Goal: Transaction & Acquisition: Purchase product/service

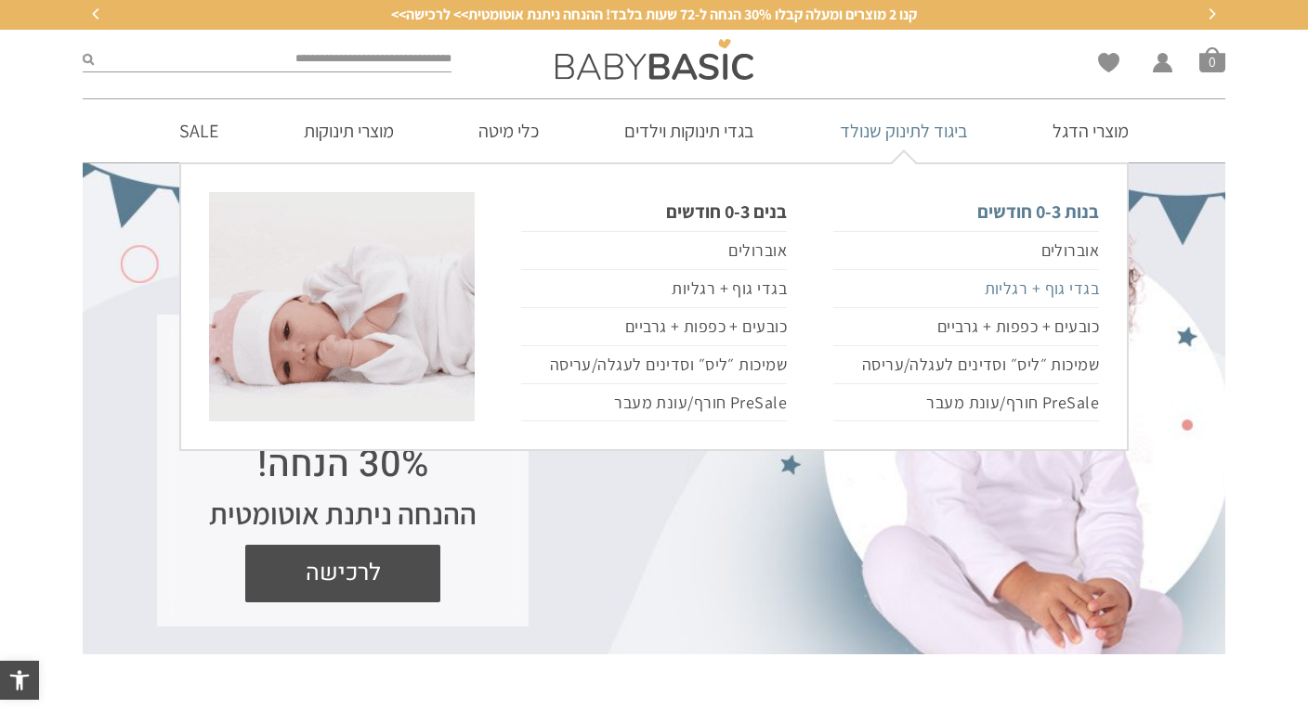
click at [1061, 282] on link "בגדי גוף + רגליות" at bounding box center [966, 289] width 266 height 38
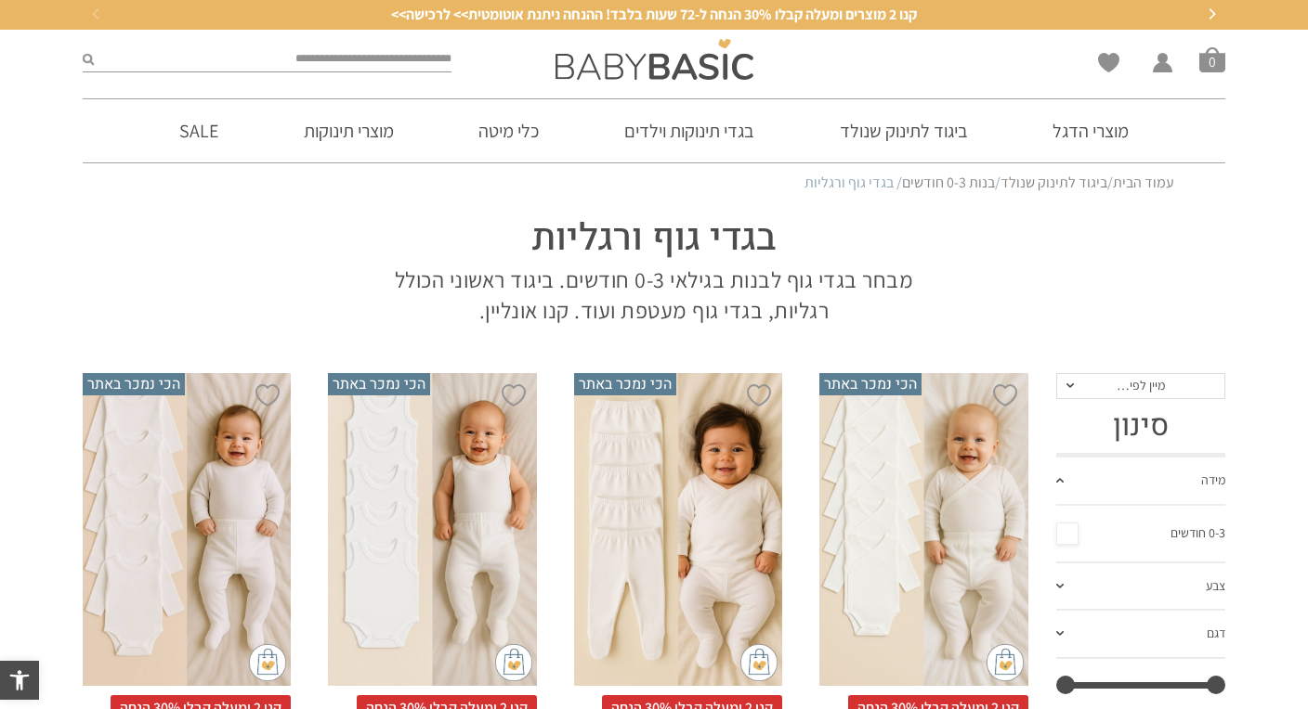
click at [1069, 539] on link "0-3 חודשים" at bounding box center [1141, 534] width 170 height 28
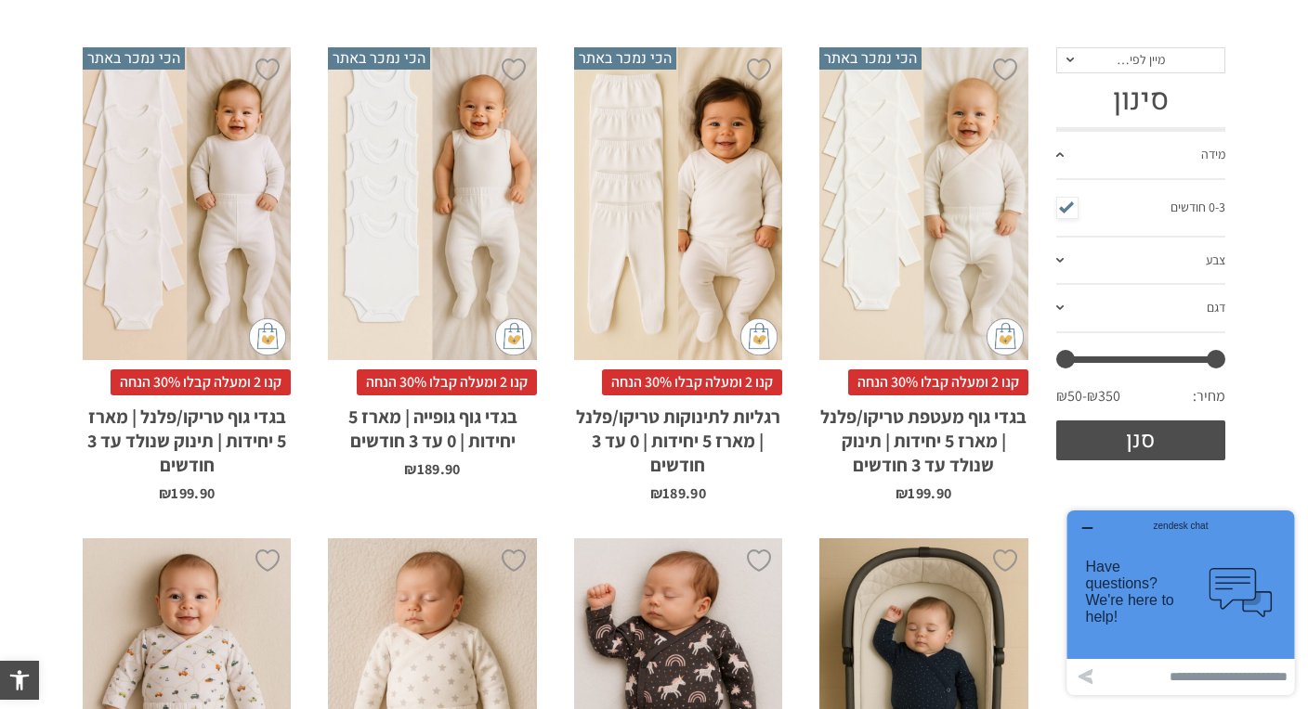
scroll to position [331, 0]
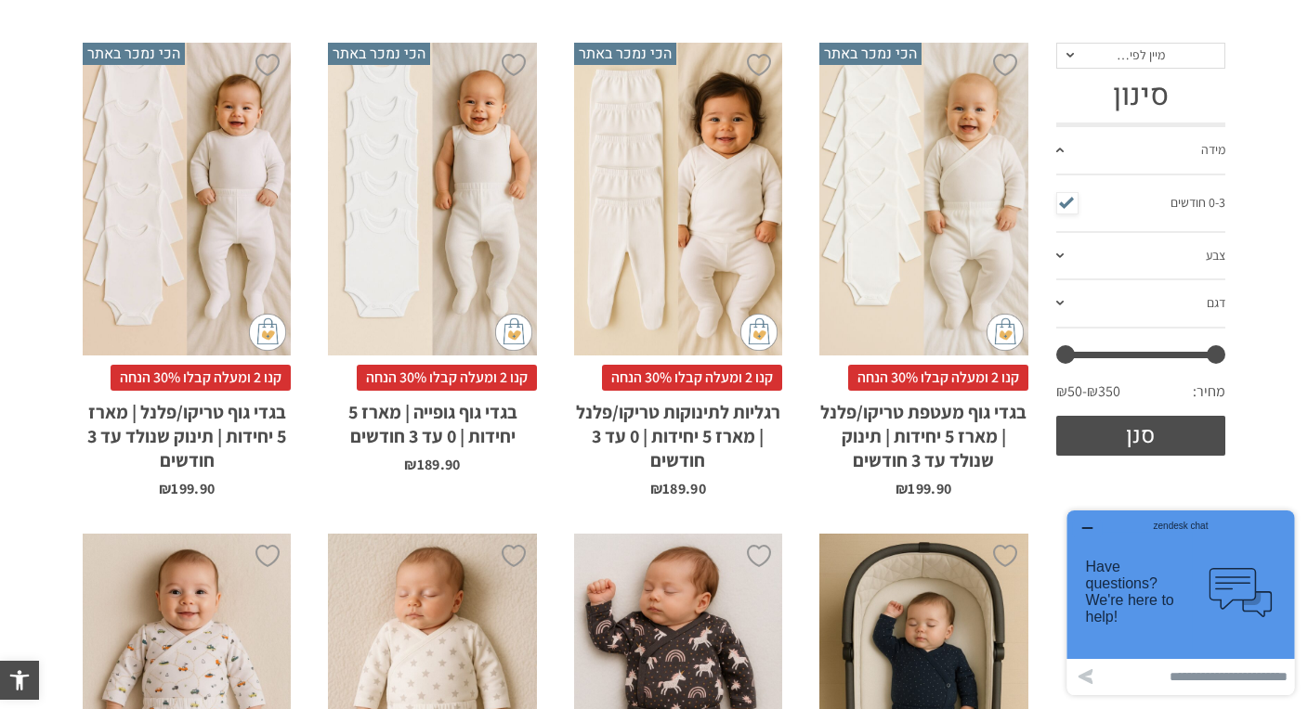
click at [1058, 254] on span at bounding box center [1059, 256] width 7 height 5
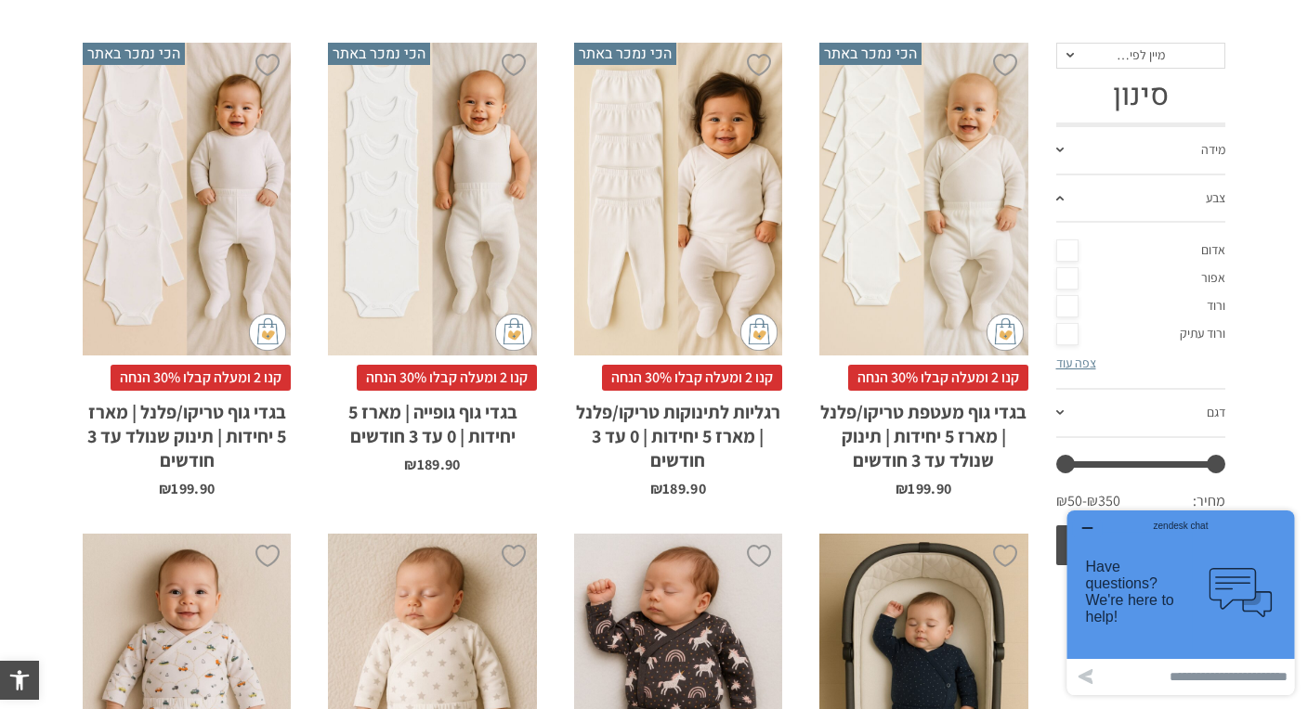
click at [1058, 254] on link "אדום" at bounding box center [1141, 251] width 170 height 28
click at [1061, 248] on link "אדום" at bounding box center [1141, 251] width 170 height 28
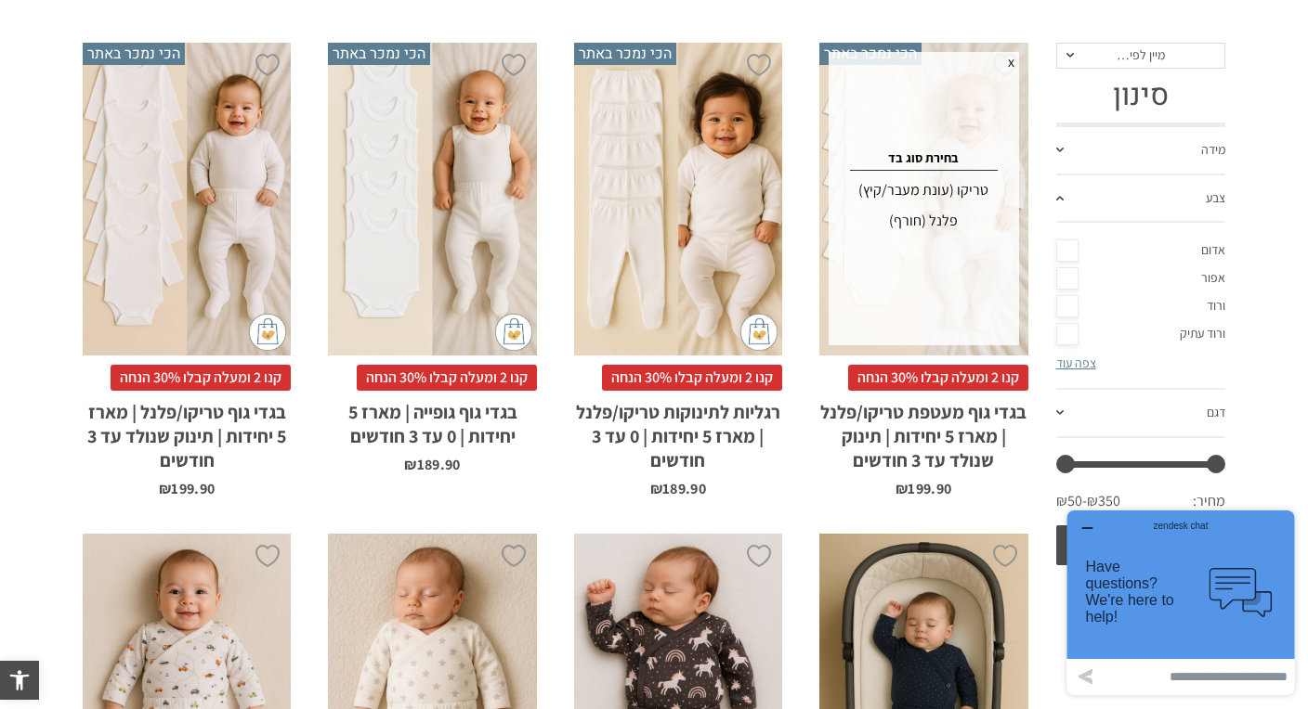
click at [934, 184] on div "טריקו (עונת מעבר/קיץ)" at bounding box center [923, 191] width 184 height 30
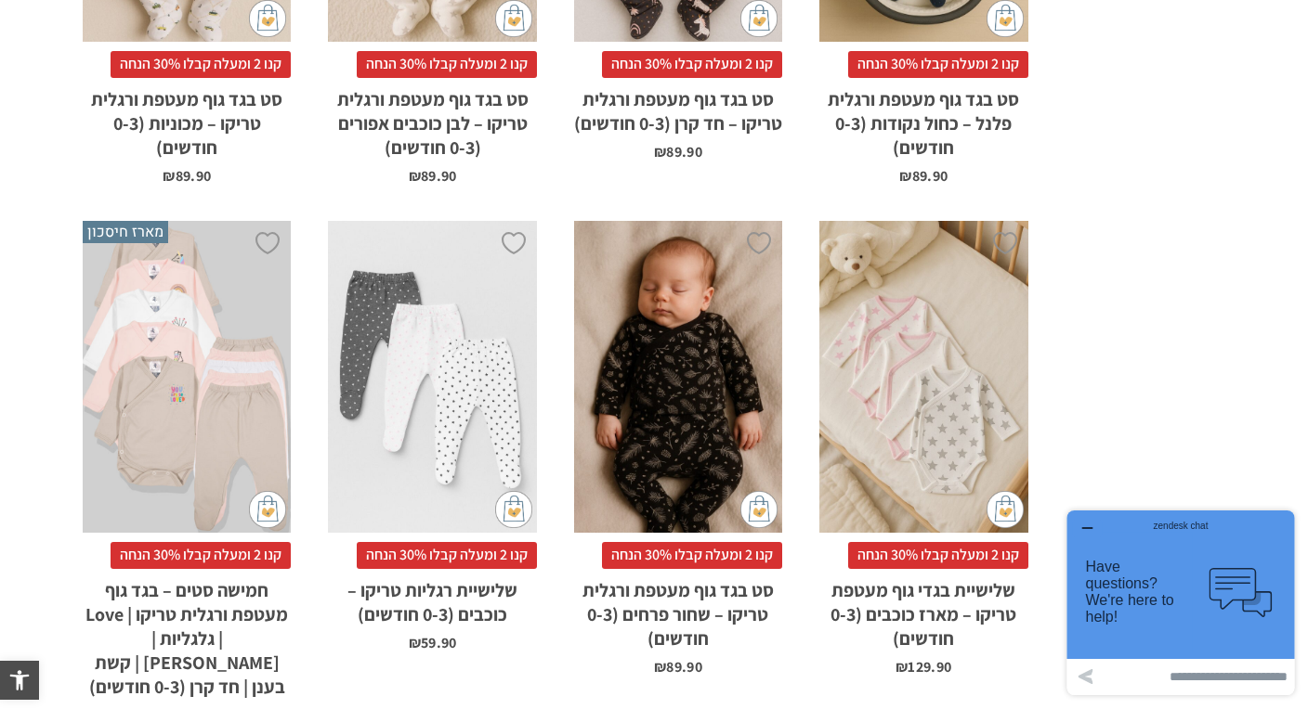
scroll to position [1159, 0]
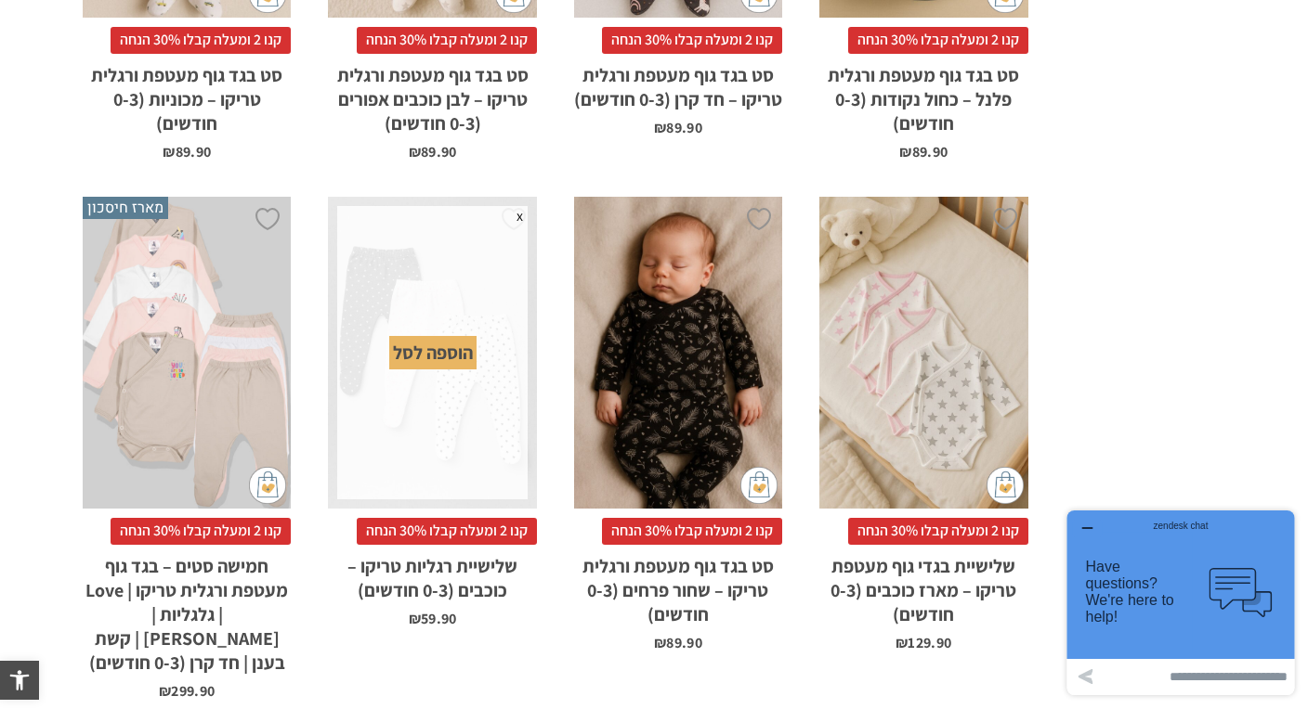
click at [438, 358] on div "הוספה לסל" at bounding box center [432, 352] width 87 height 33
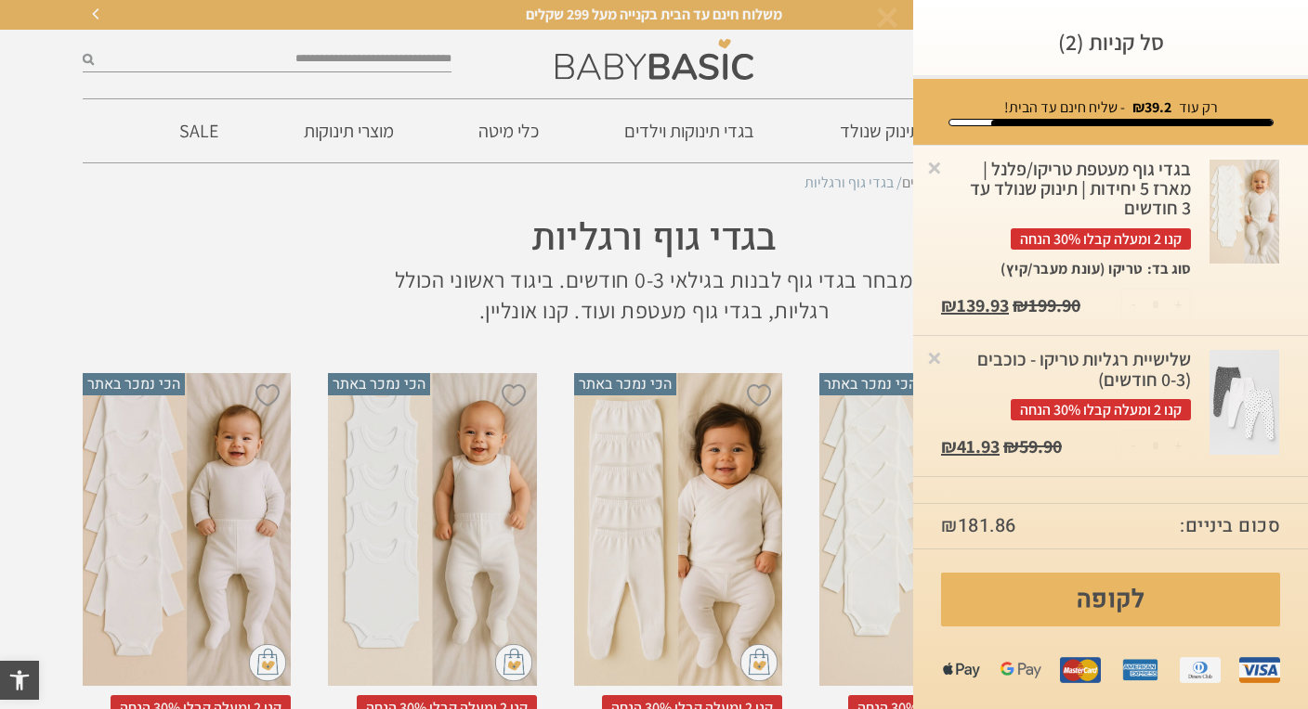
scroll to position [0, 0]
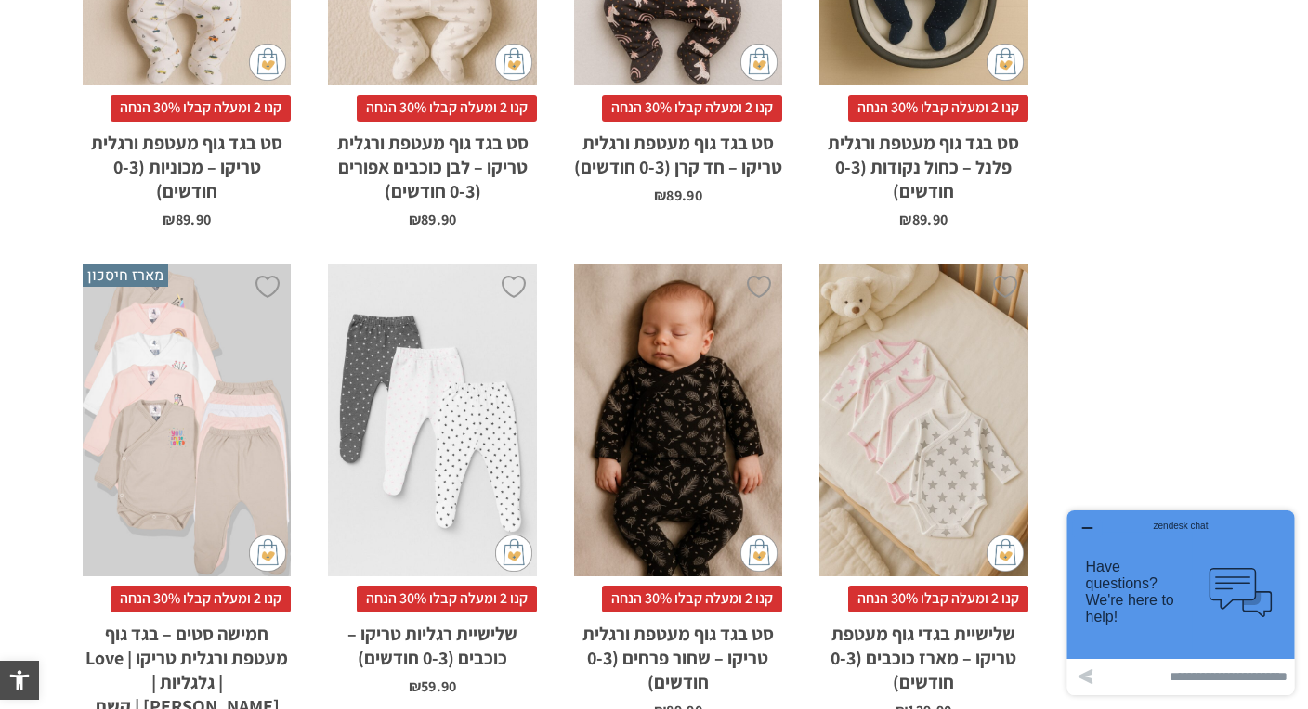
scroll to position [1120, 0]
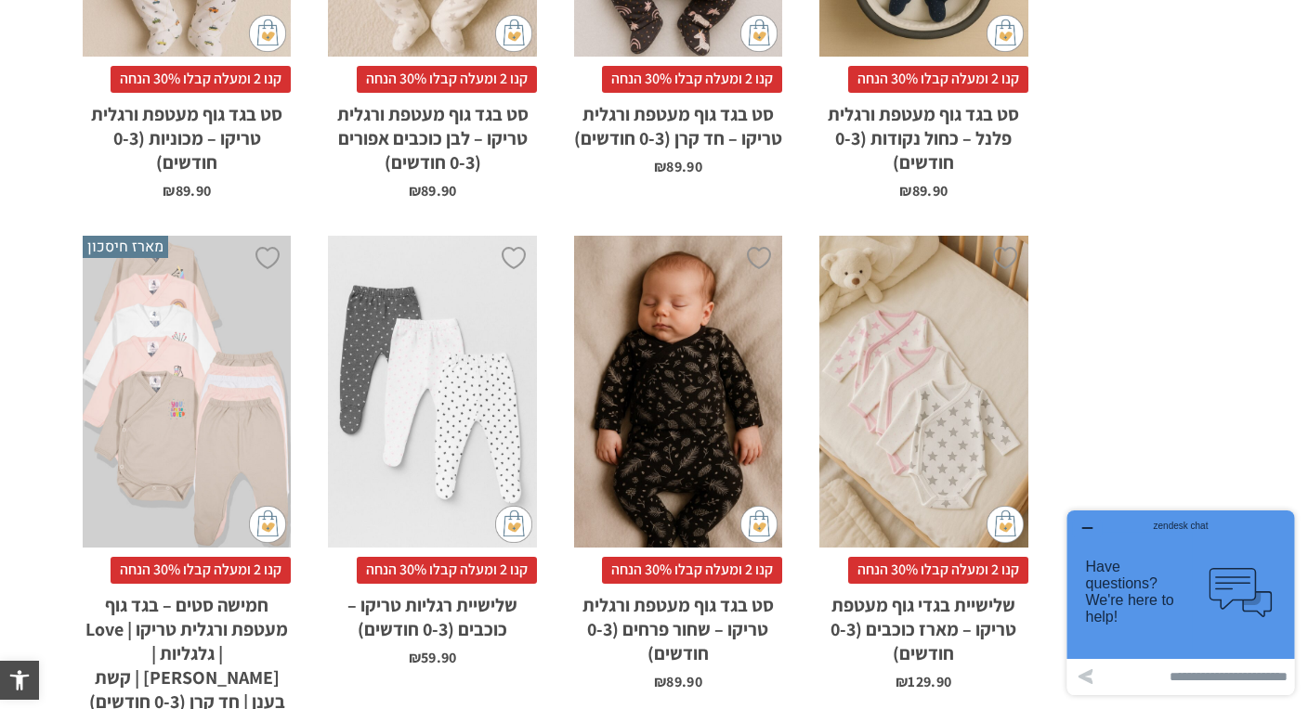
click at [214, 520] on div "x הוספה לסל" at bounding box center [187, 392] width 208 height 313
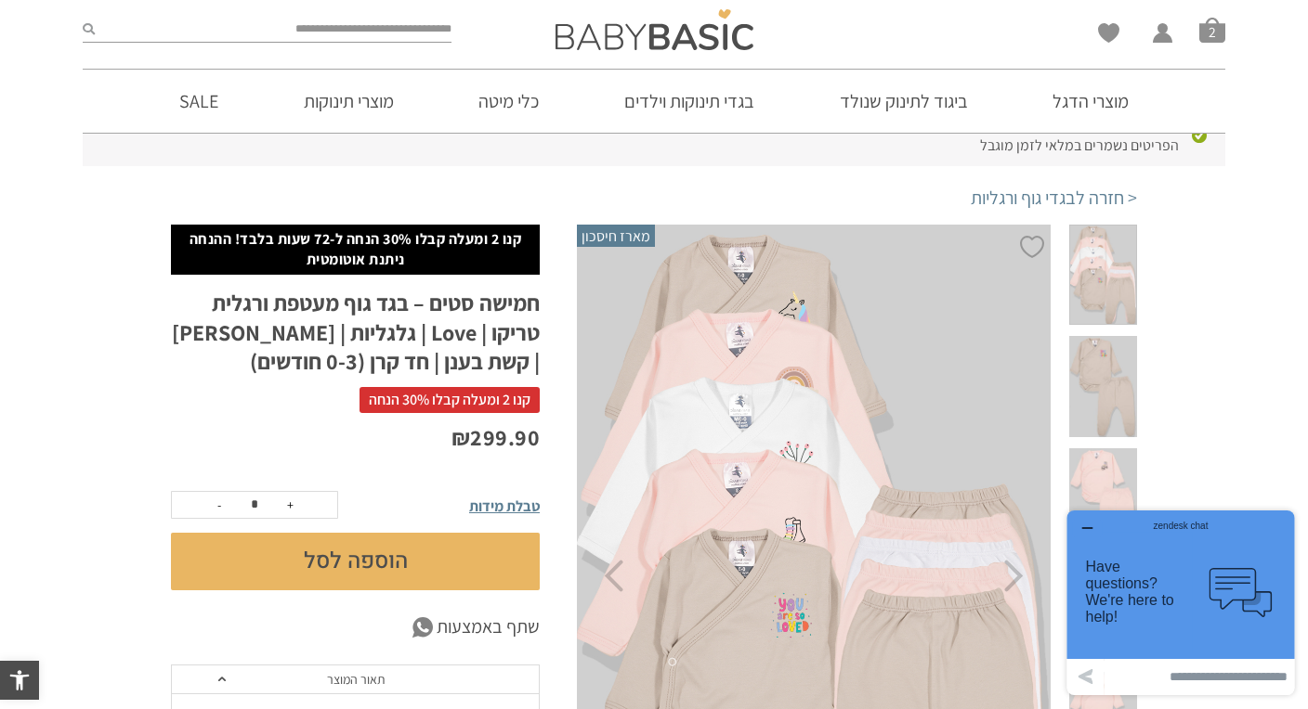
click at [397, 568] on button "הוספה לסל" at bounding box center [355, 562] width 369 height 58
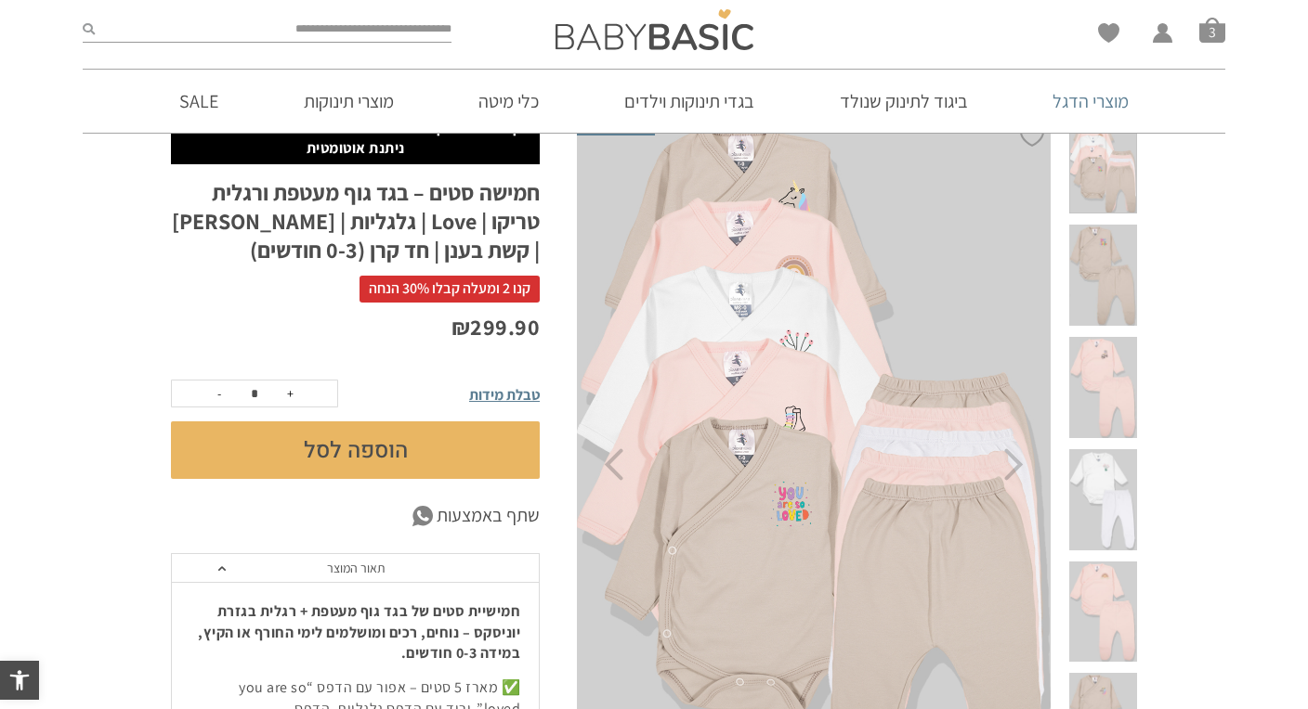
click at [1083, 98] on link "מוצרי הדגל" at bounding box center [1090, 101] width 132 height 63
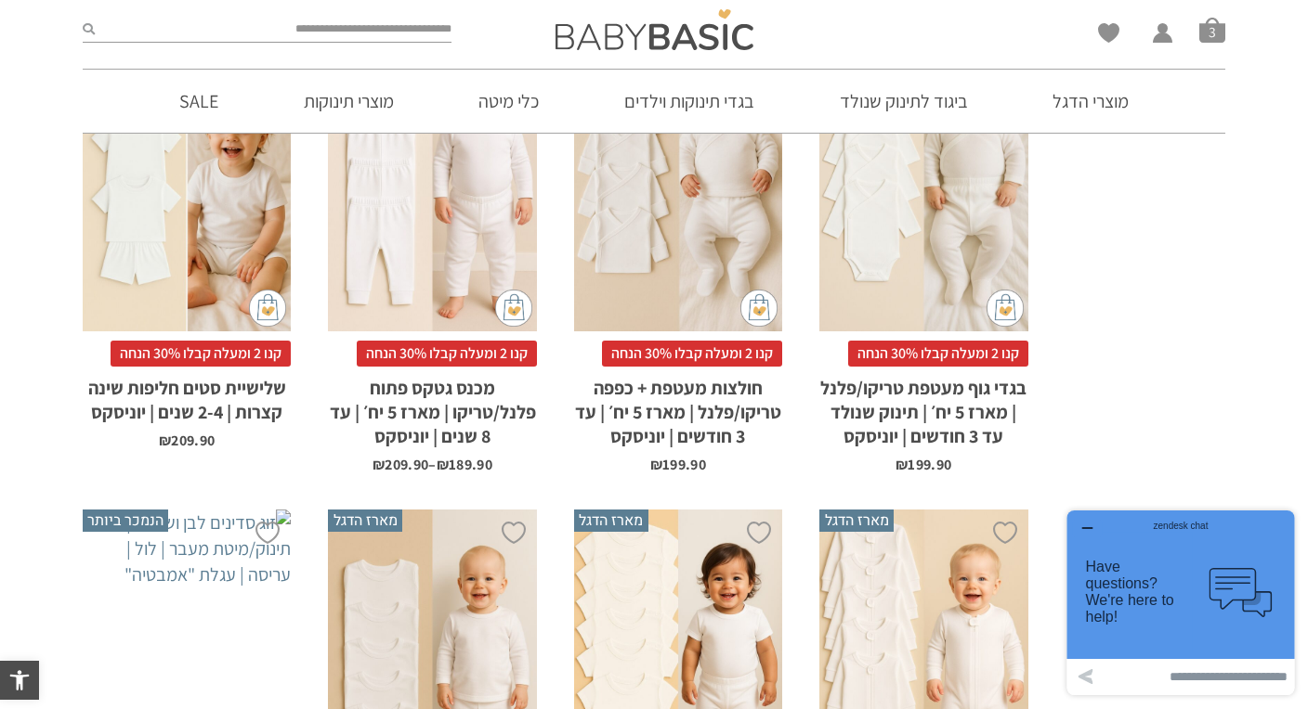
scroll to position [856, 0]
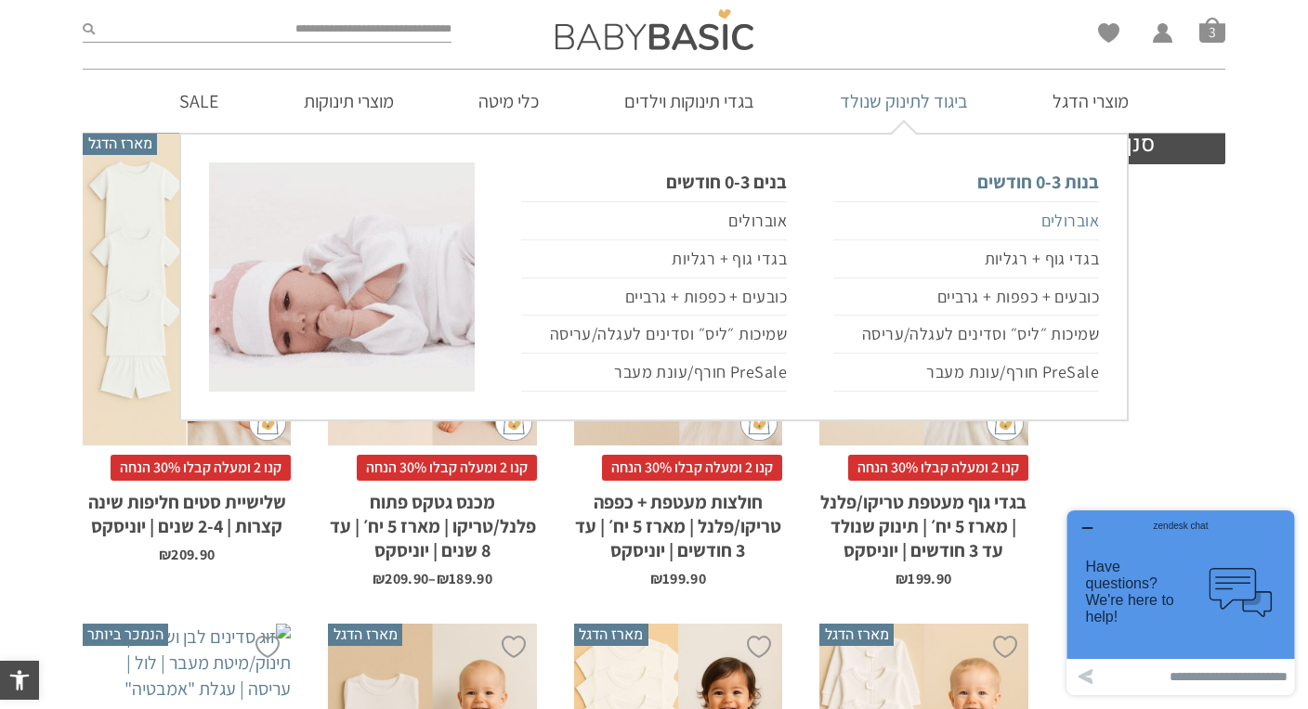
click at [1058, 220] on link "אוברולים" at bounding box center [966, 221] width 266 height 39
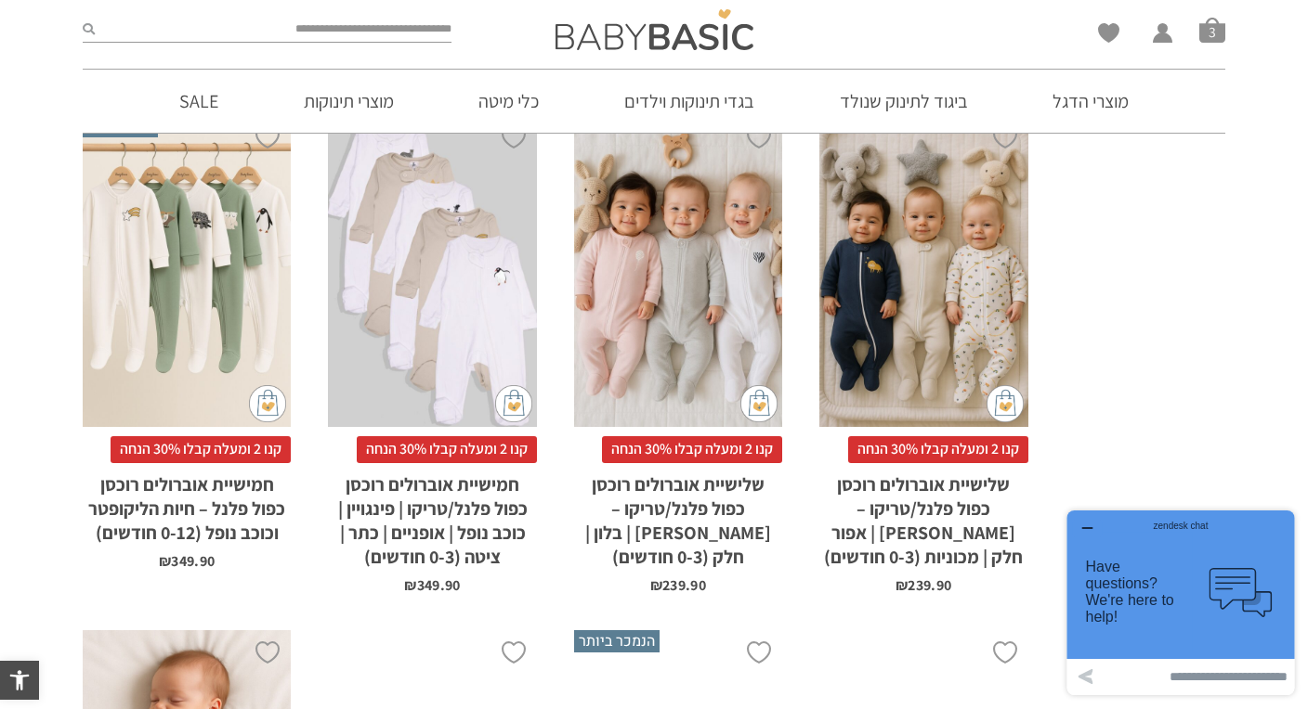
scroll to position [1269, 0]
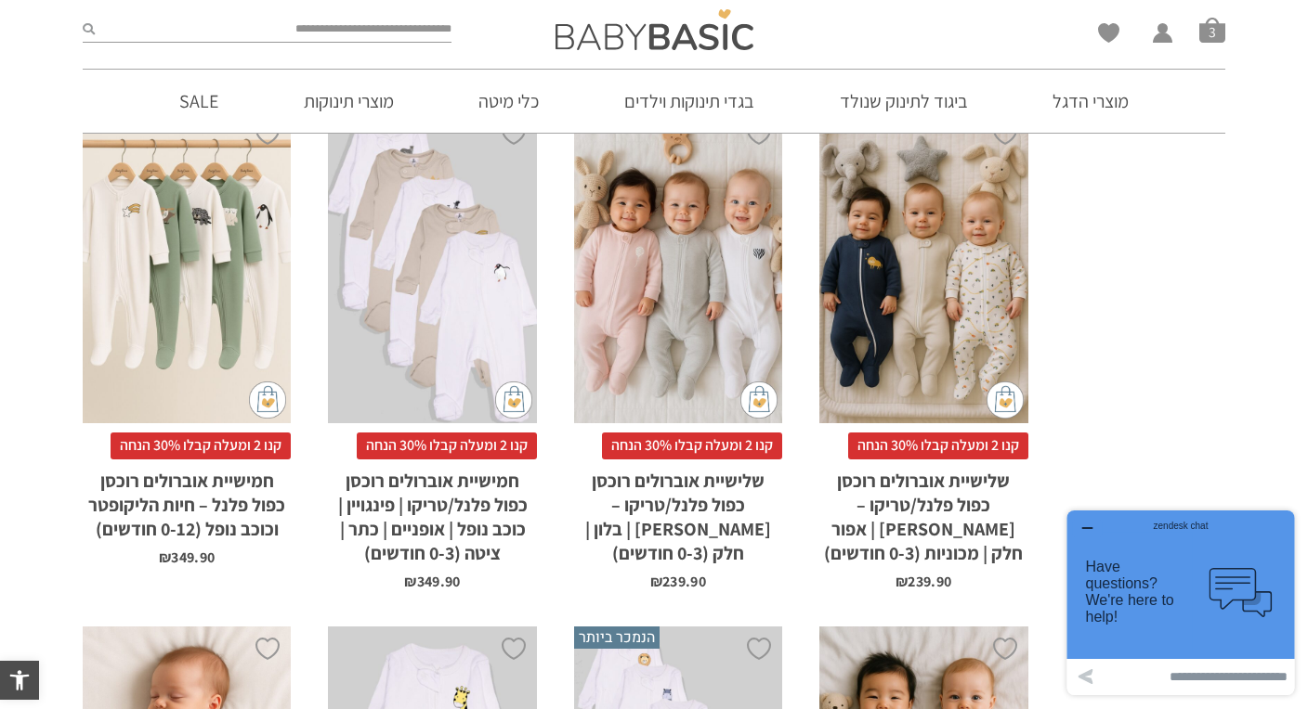
click at [424, 418] on div "x בחירת סוג בד טריקו (עונת מעבר/קיץ) פלנל (חורף)" at bounding box center [432, 267] width 208 height 313
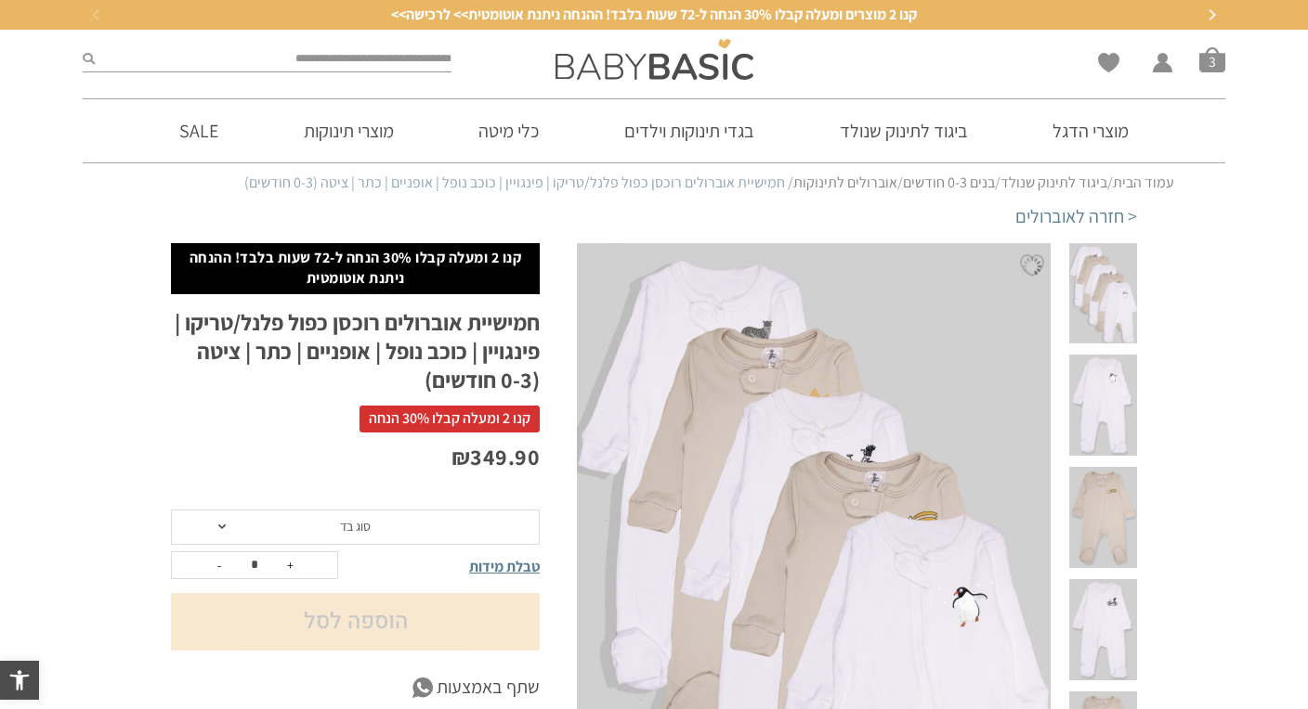
click at [442, 525] on span "סוג בד" at bounding box center [355, 527] width 369 height 35
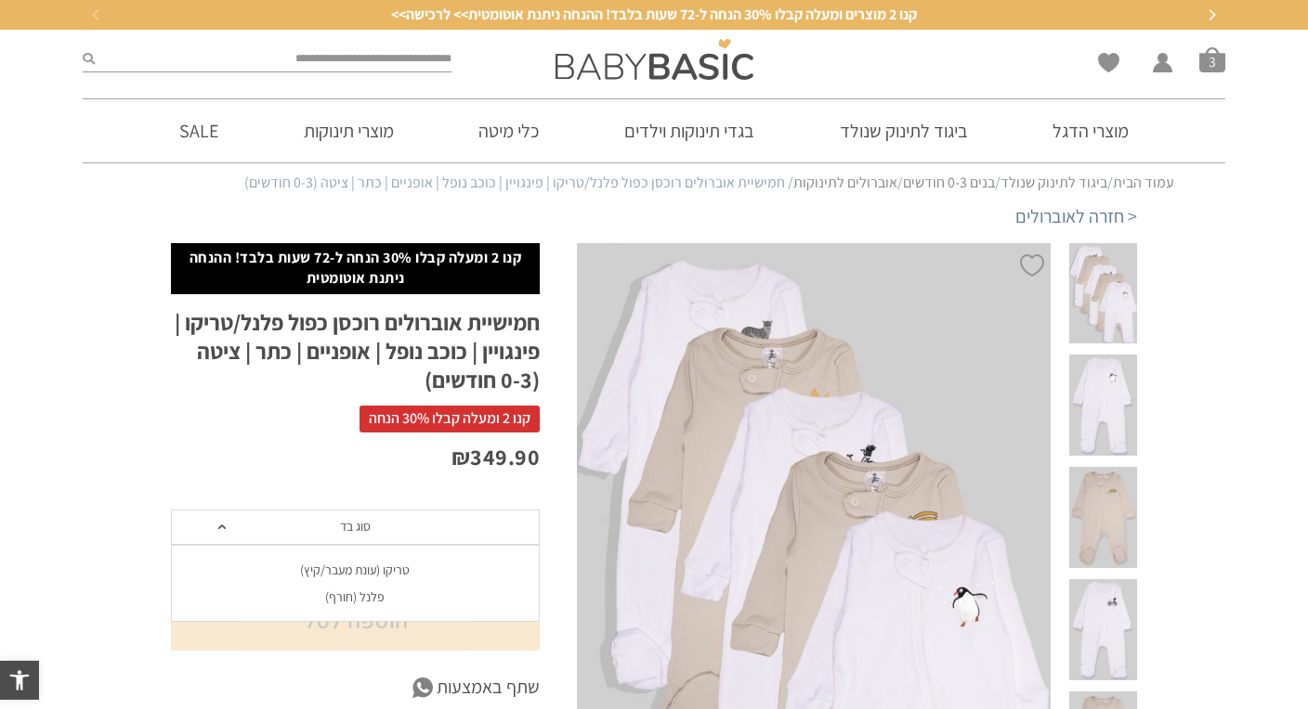
click at [399, 566] on div "טריקו (עונת מעבר/קיץ)" at bounding box center [354, 571] width 369 height 16
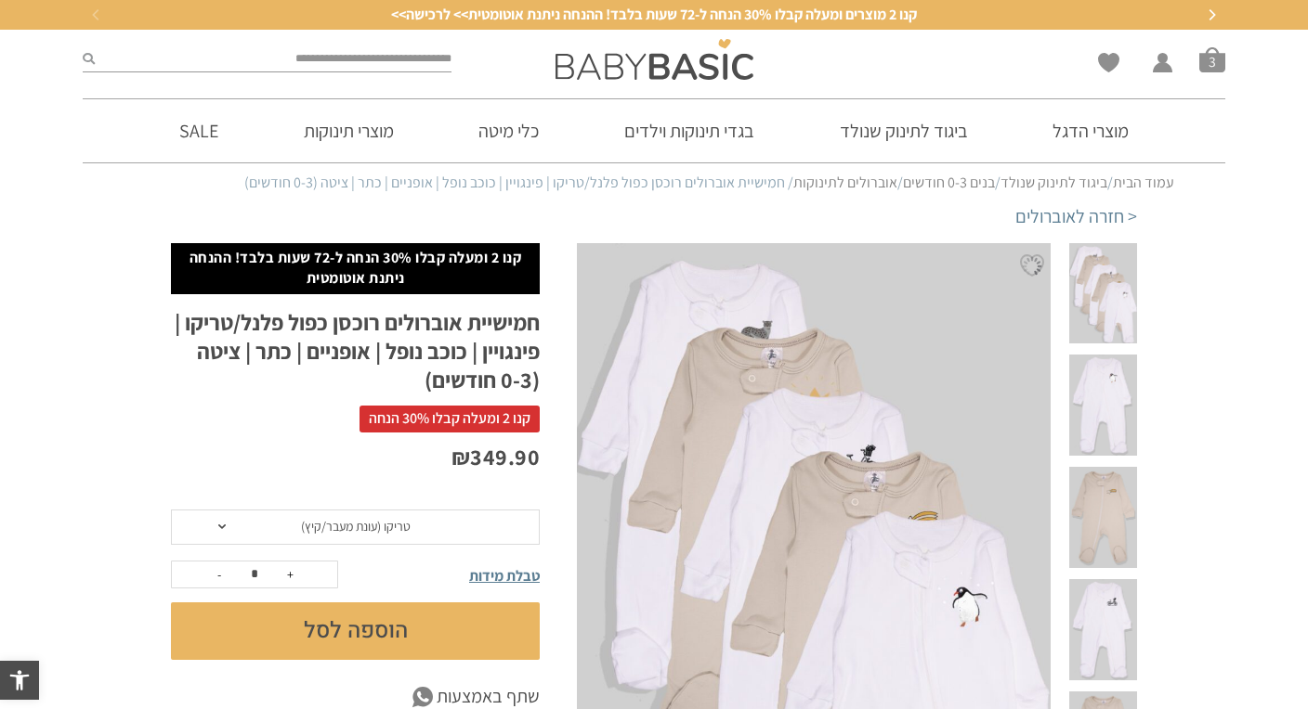
click at [396, 643] on button "הוספה לסל" at bounding box center [355, 632] width 369 height 58
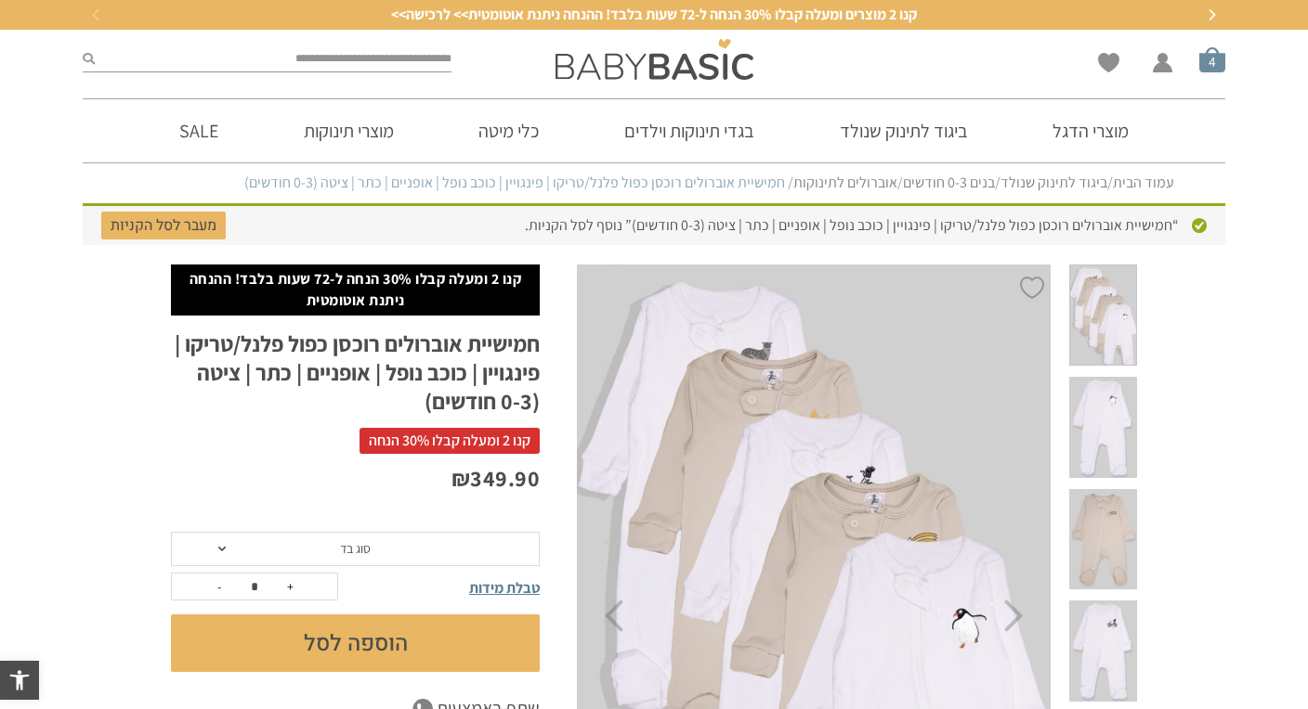
click at [1214, 63] on span "סל קניות" at bounding box center [1212, 59] width 26 height 26
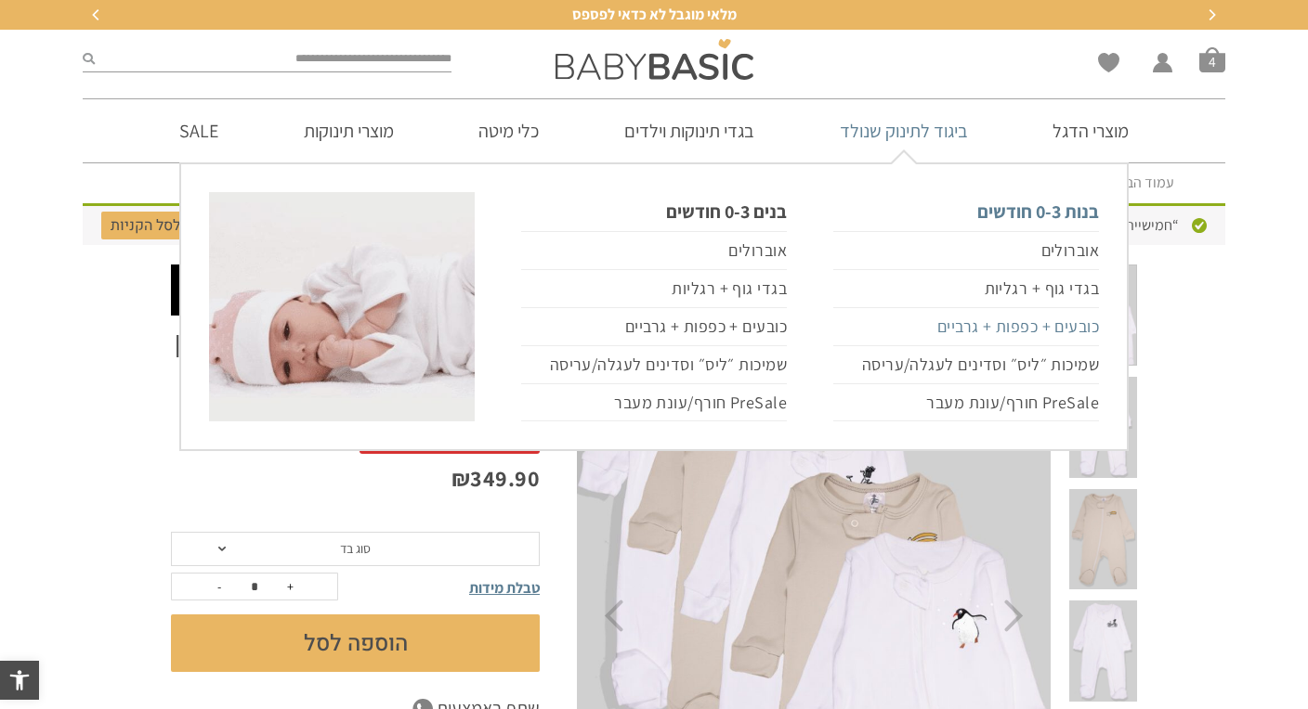
click at [1064, 332] on link "כובעים + כפפות + גרביים" at bounding box center [966, 327] width 266 height 38
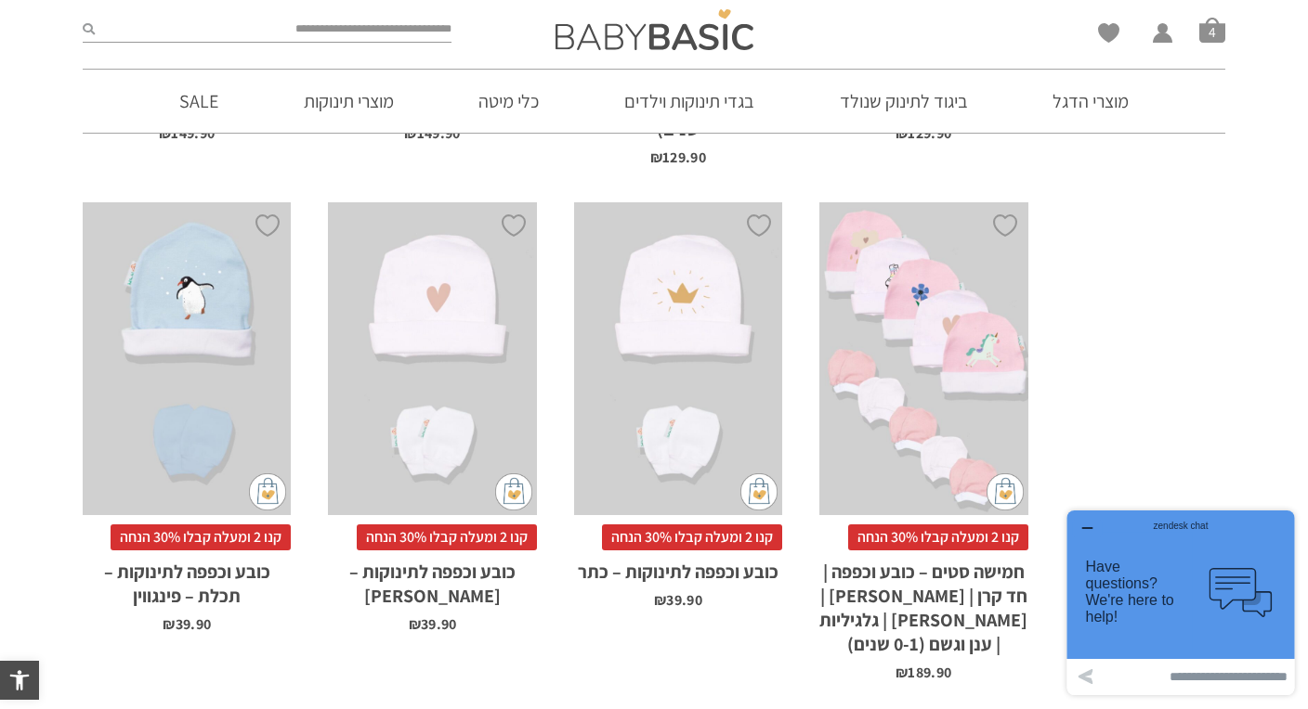
scroll to position [2056, 0]
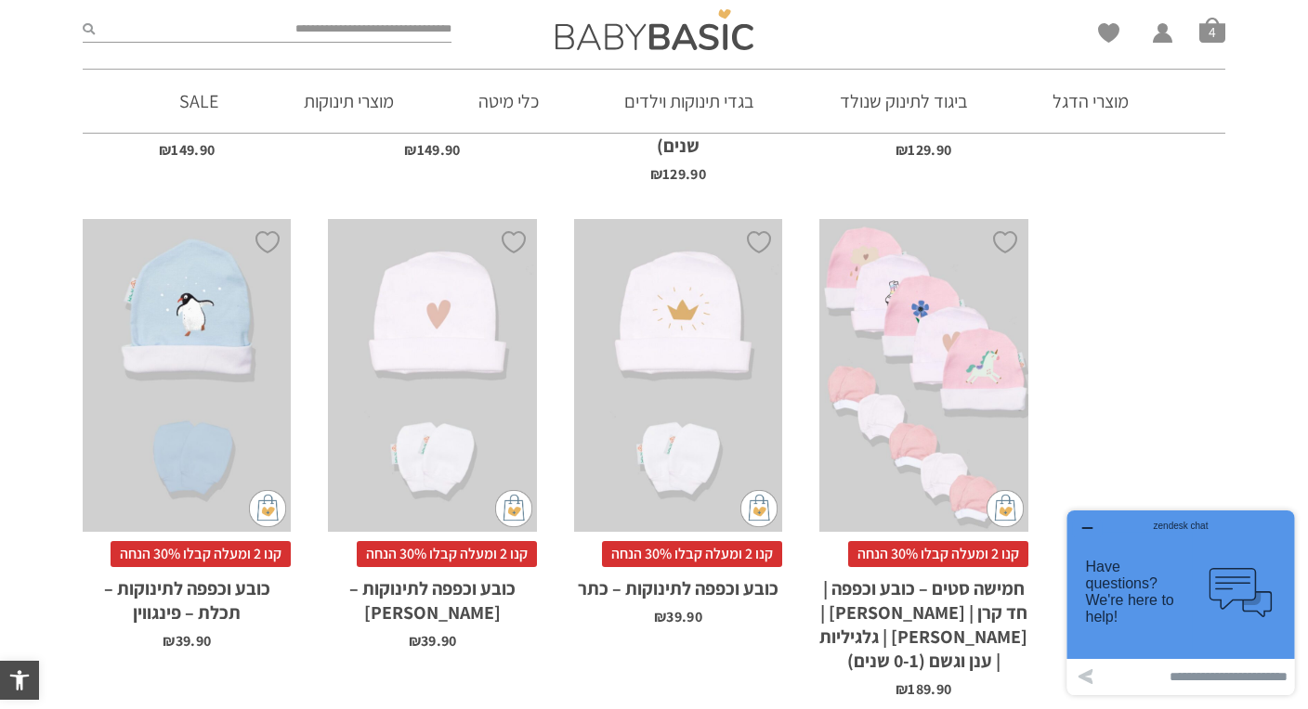
click at [468, 423] on div "x הוספה לסל" at bounding box center [432, 375] width 208 height 313
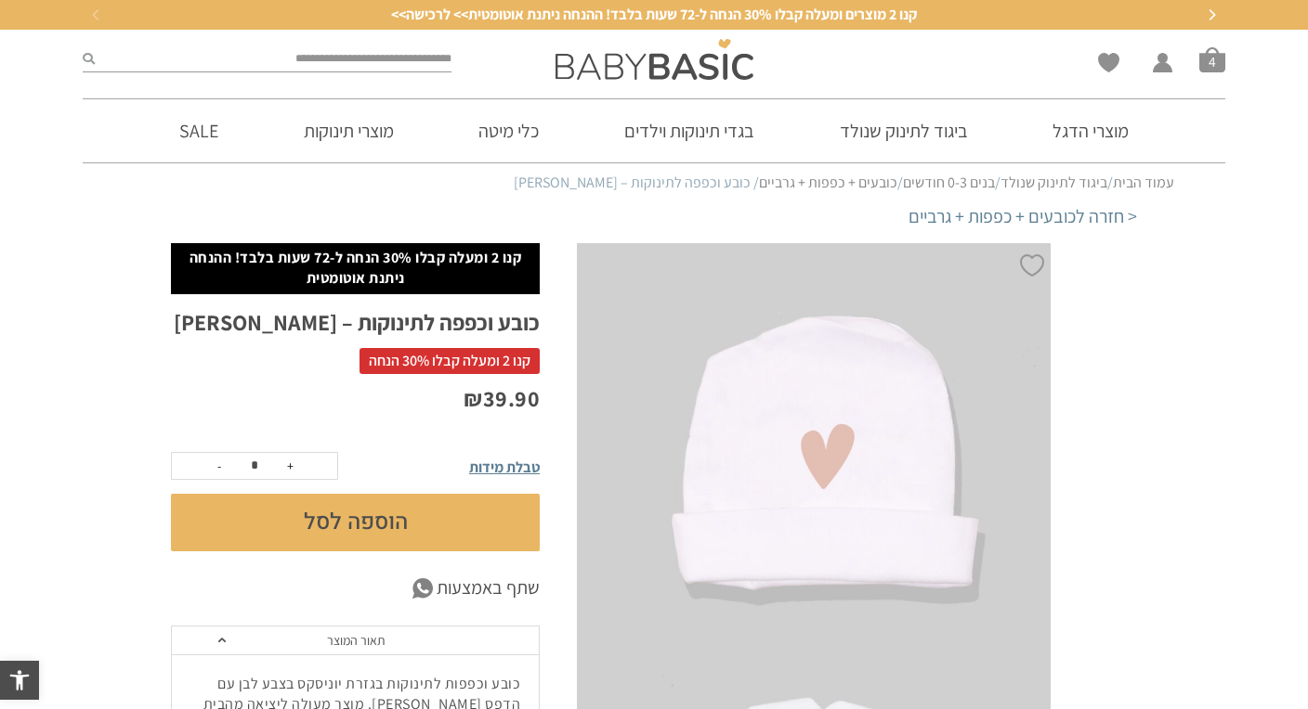
click at [453, 511] on button "הוספה לסל" at bounding box center [355, 523] width 369 height 58
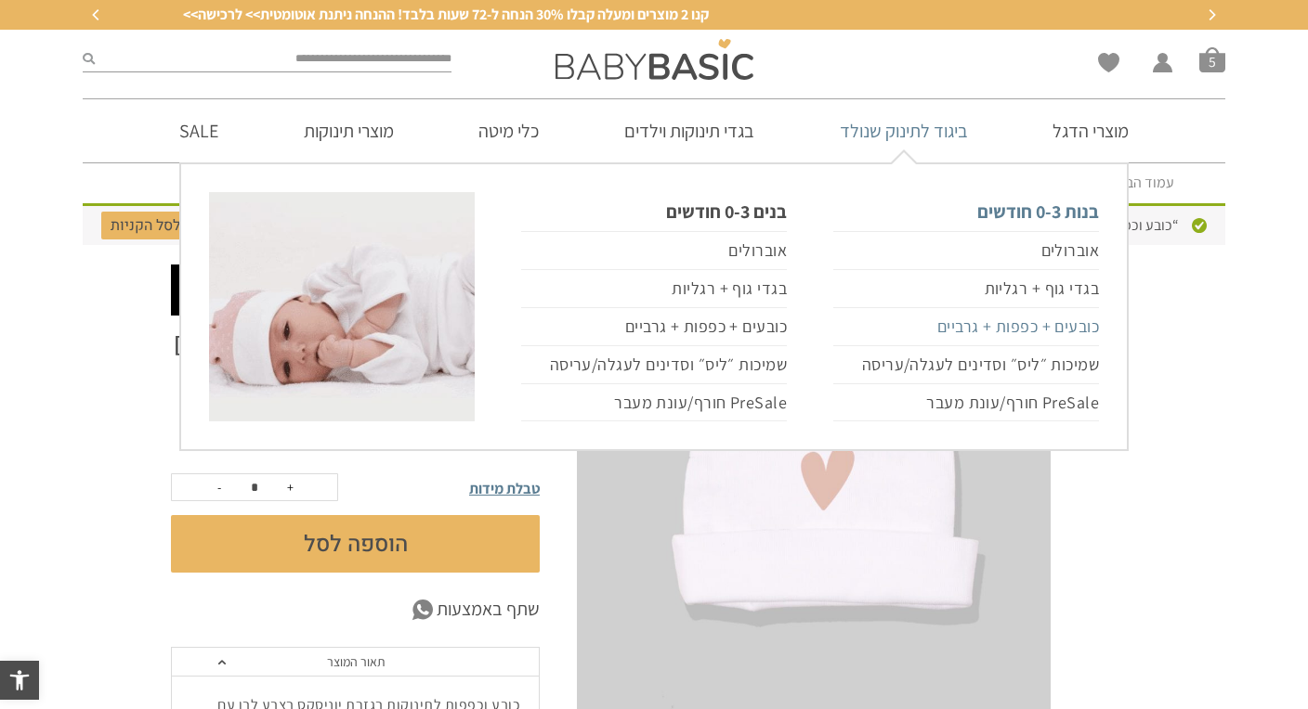
click at [962, 329] on link "כובעים + כפפות + גרביים" at bounding box center [966, 327] width 266 height 38
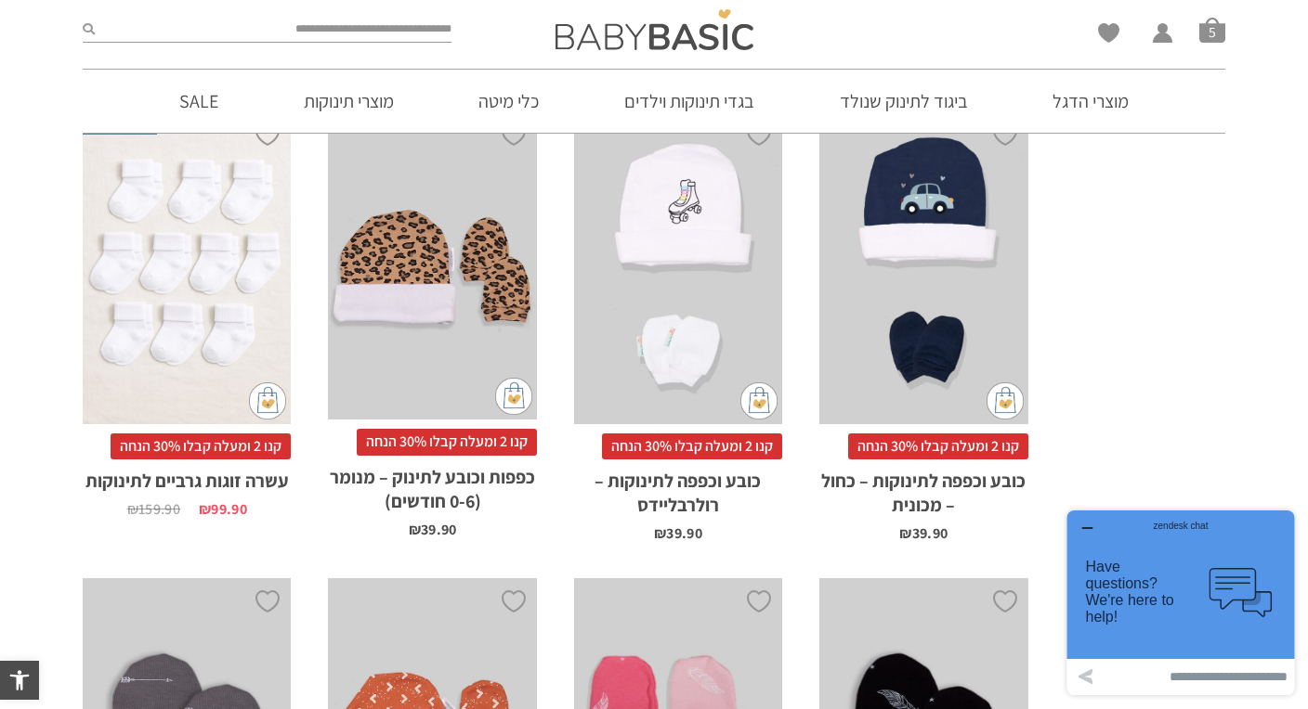
scroll to position [2686, 0]
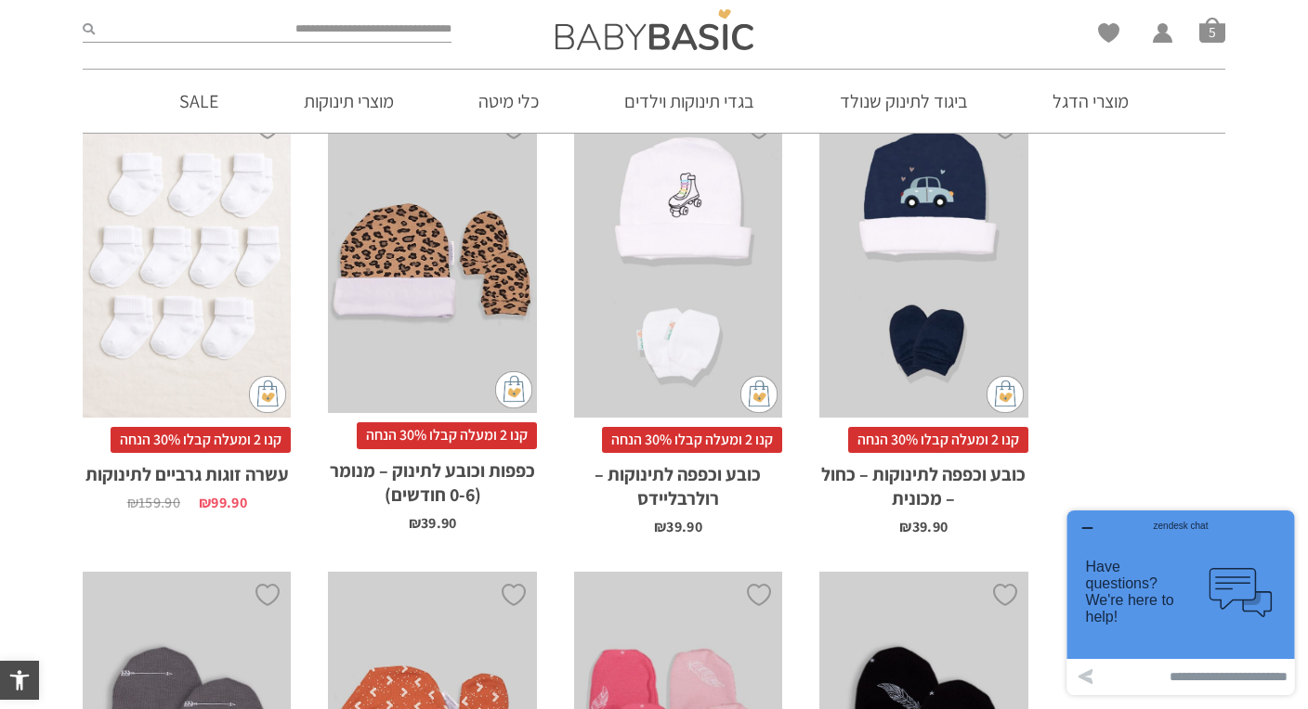
click at [224, 427] on span "קנו 2 ומעלה קבלו 30% הנחה" at bounding box center [201, 440] width 180 height 26
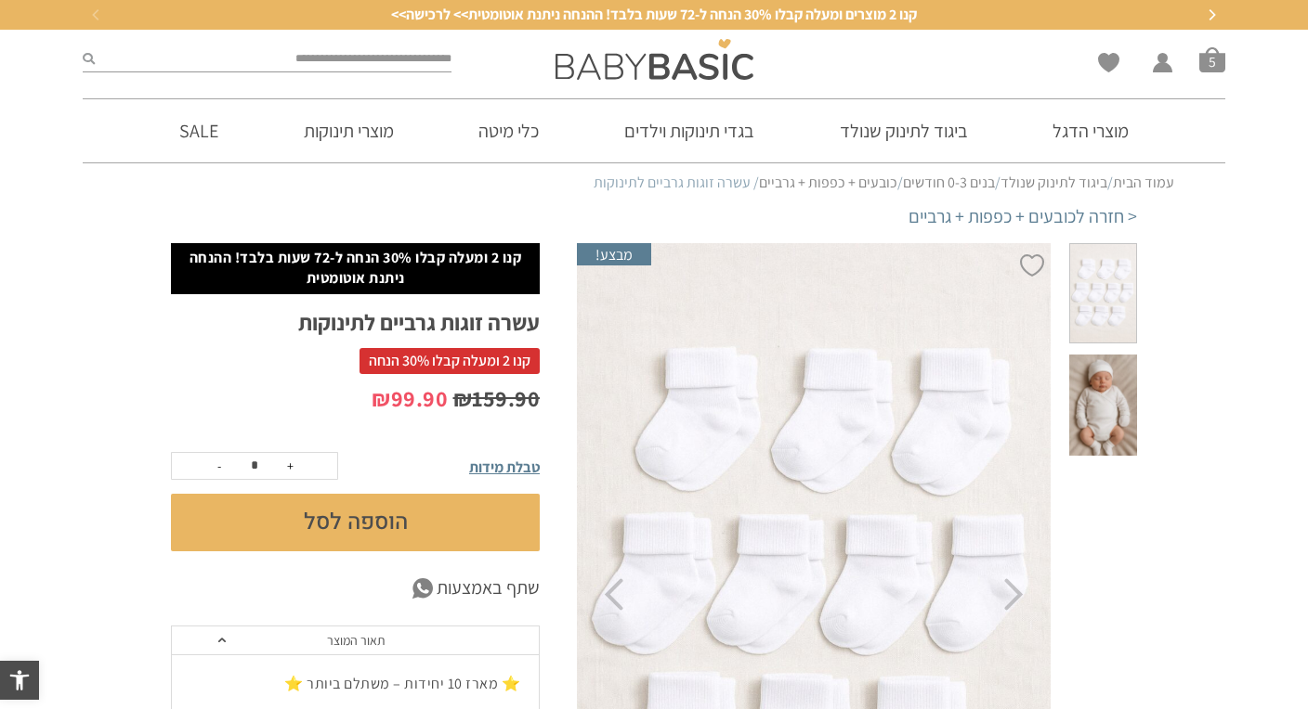
click at [355, 521] on button "הוספה לסל" at bounding box center [355, 523] width 369 height 58
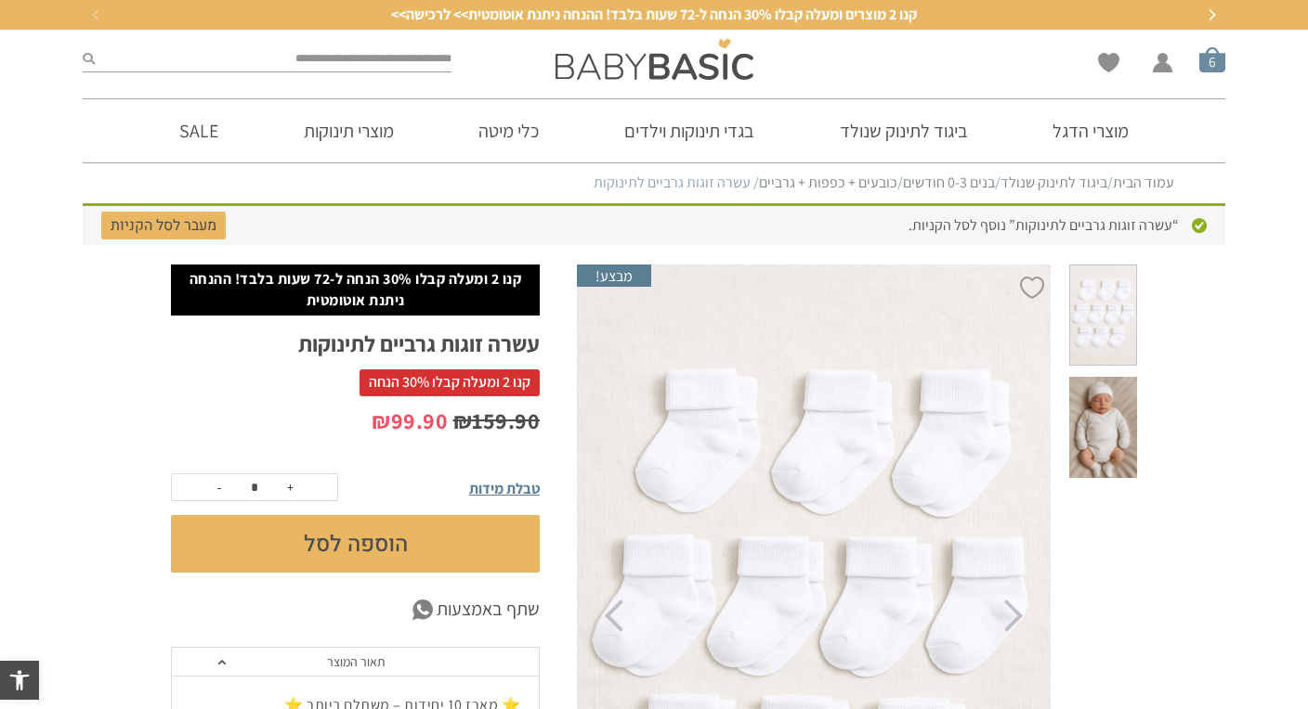
click at [1207, 61] on span "סל קניות" at bounding box center [1212, 59] width 26 height 26
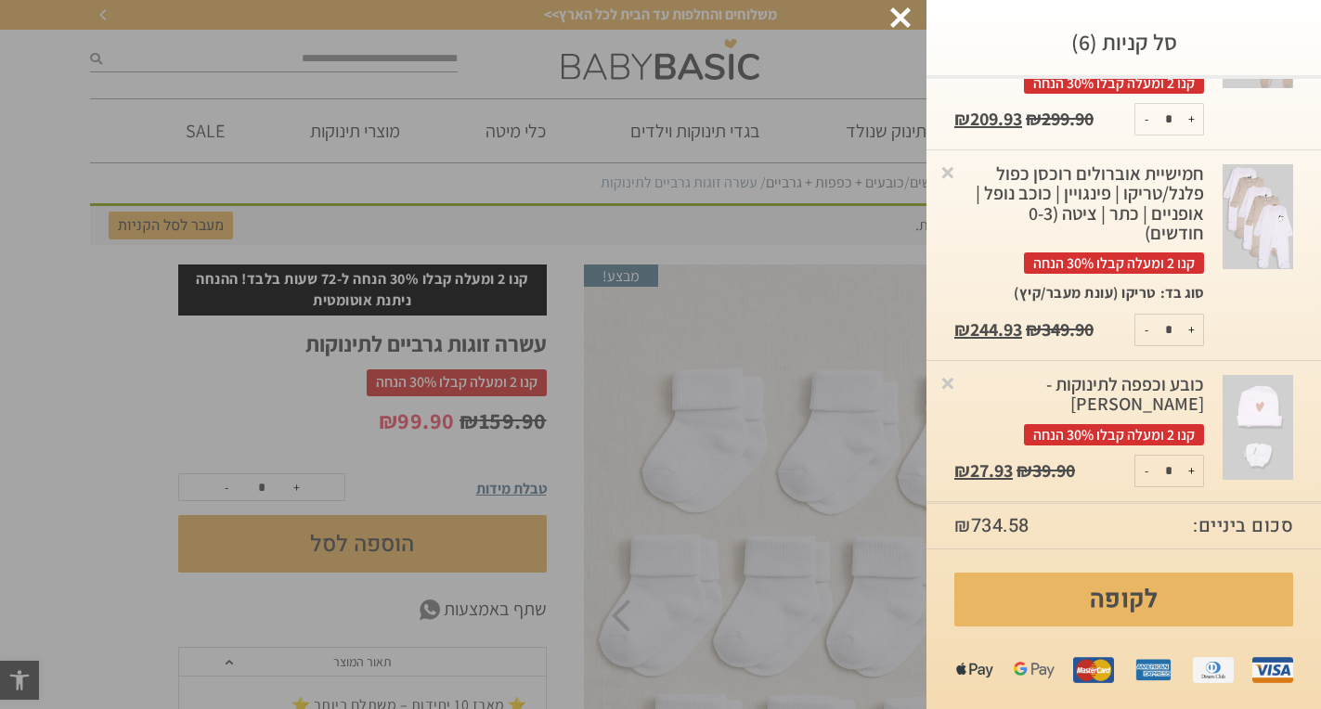
scroll to position [622, 0]
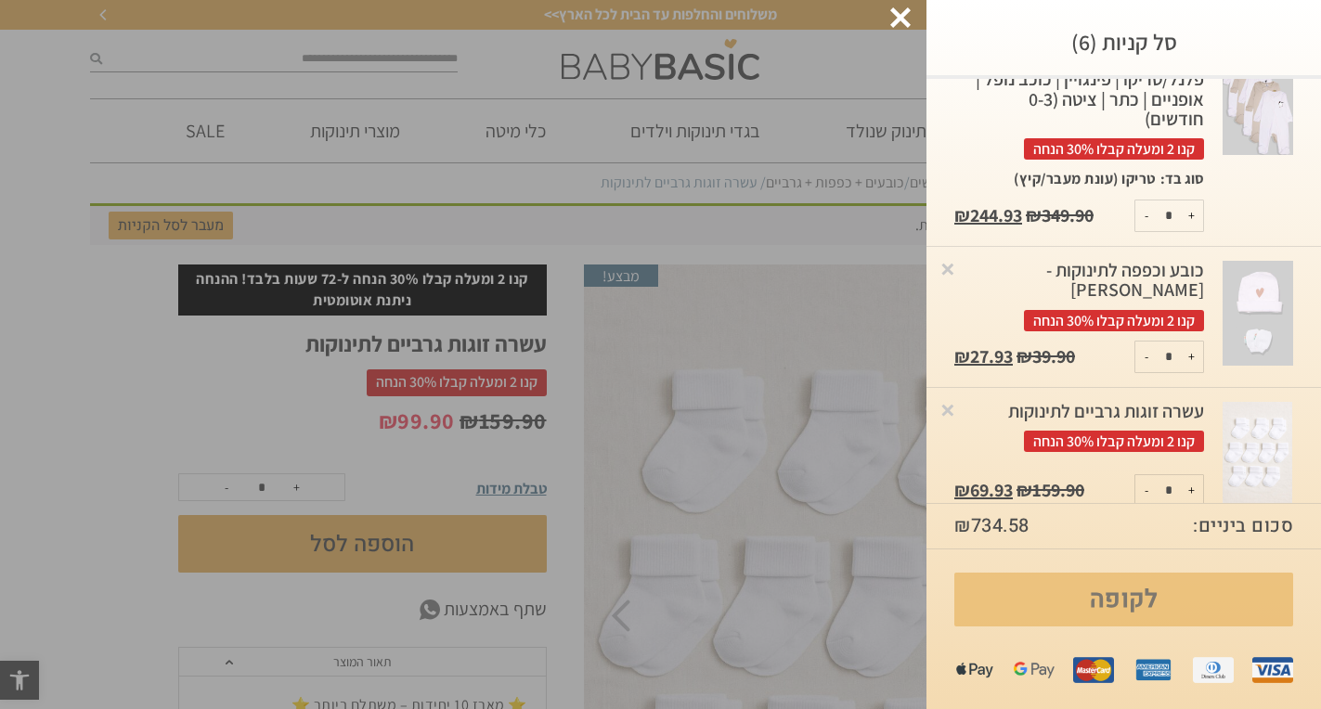
click at [1132, 604] on link "לקופה" at bounding box center [1124, 600] width 339 height 54
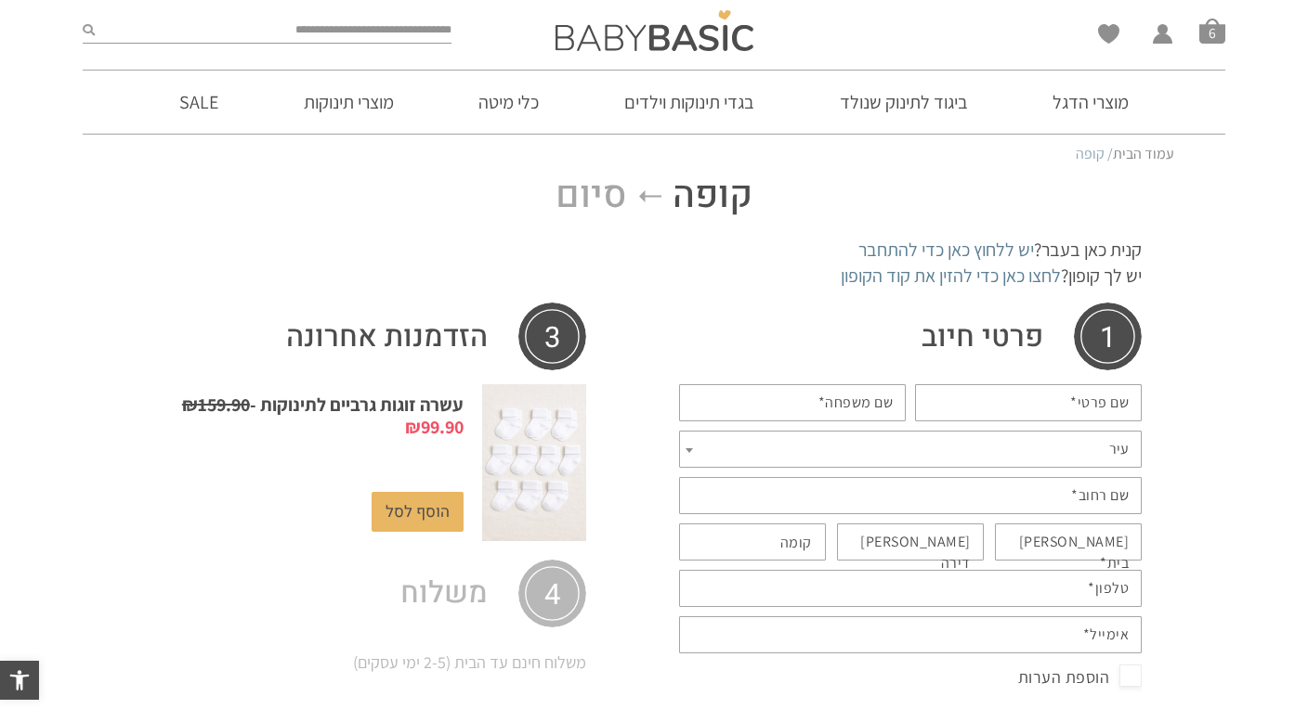
click at [1036, 410] on input "שם פרטי *" at bounding box center [1028, 402] width 227 height 37
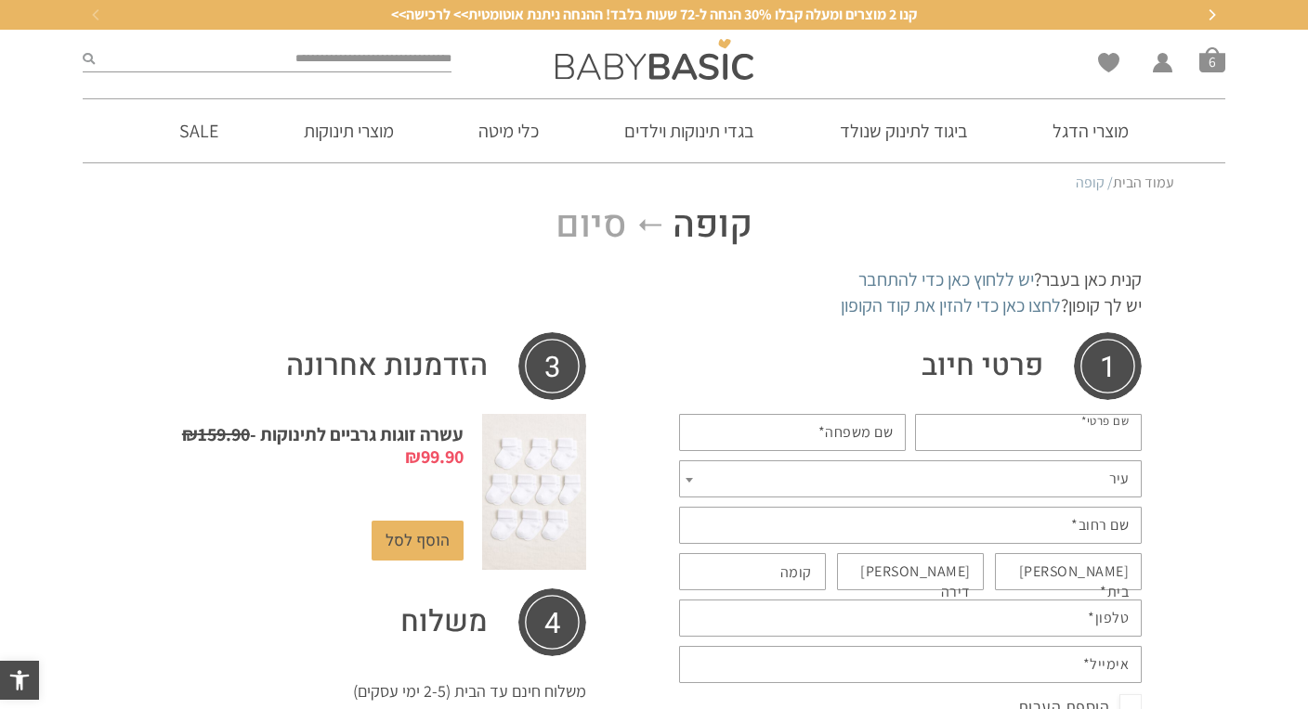
type input "****"
type input "*****"
type input "**********"
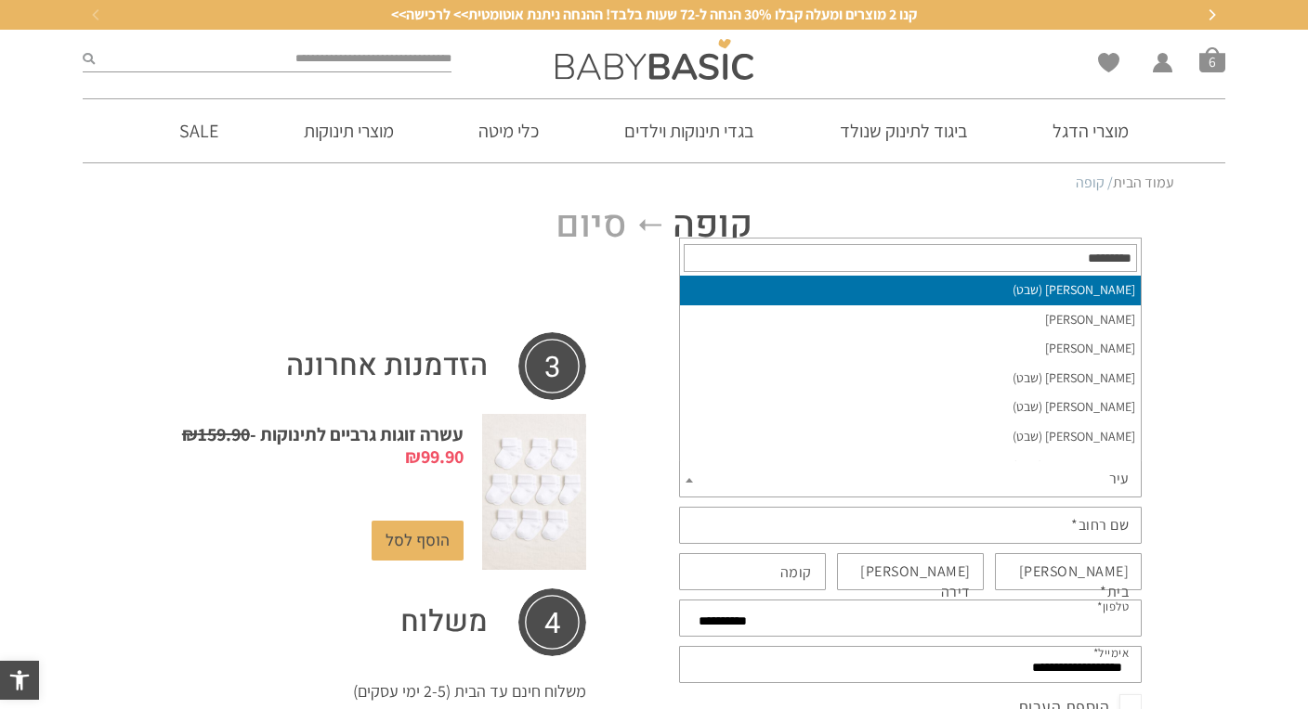
click at [1046, 474] on span "עיר" at bounding box center [910, 479] width 462 height 37
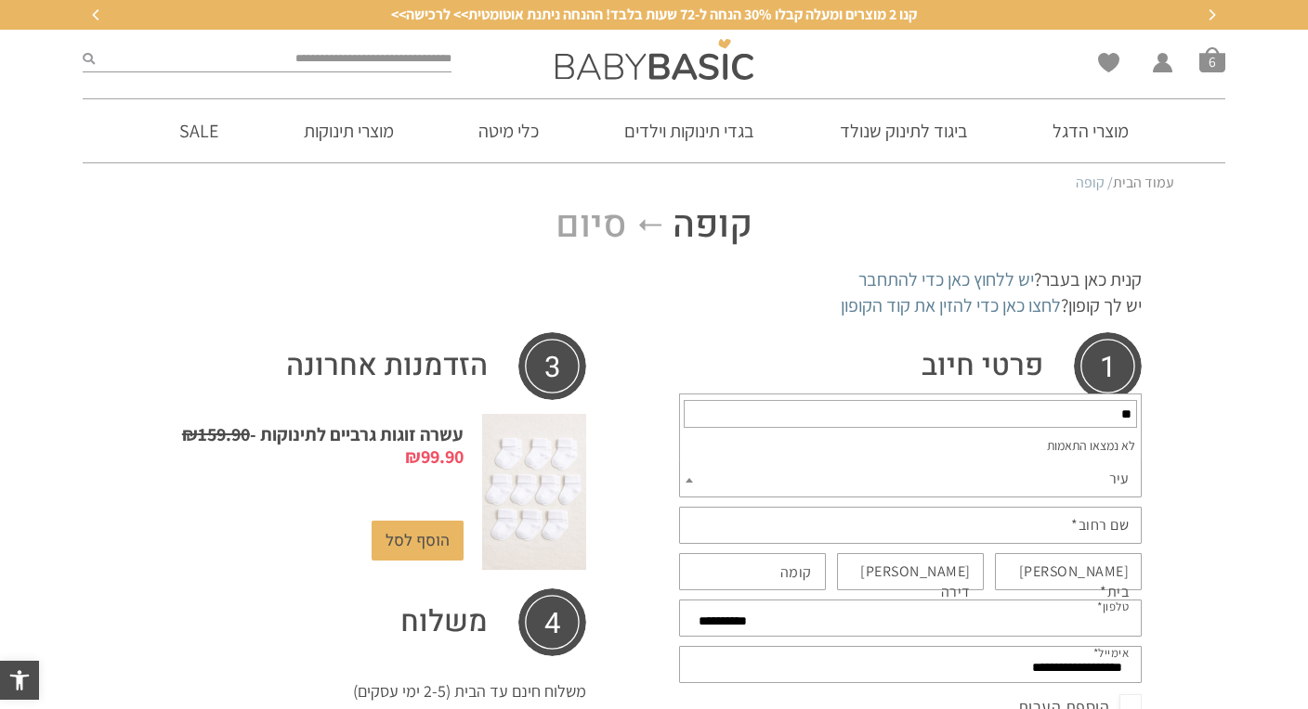
type input "*"
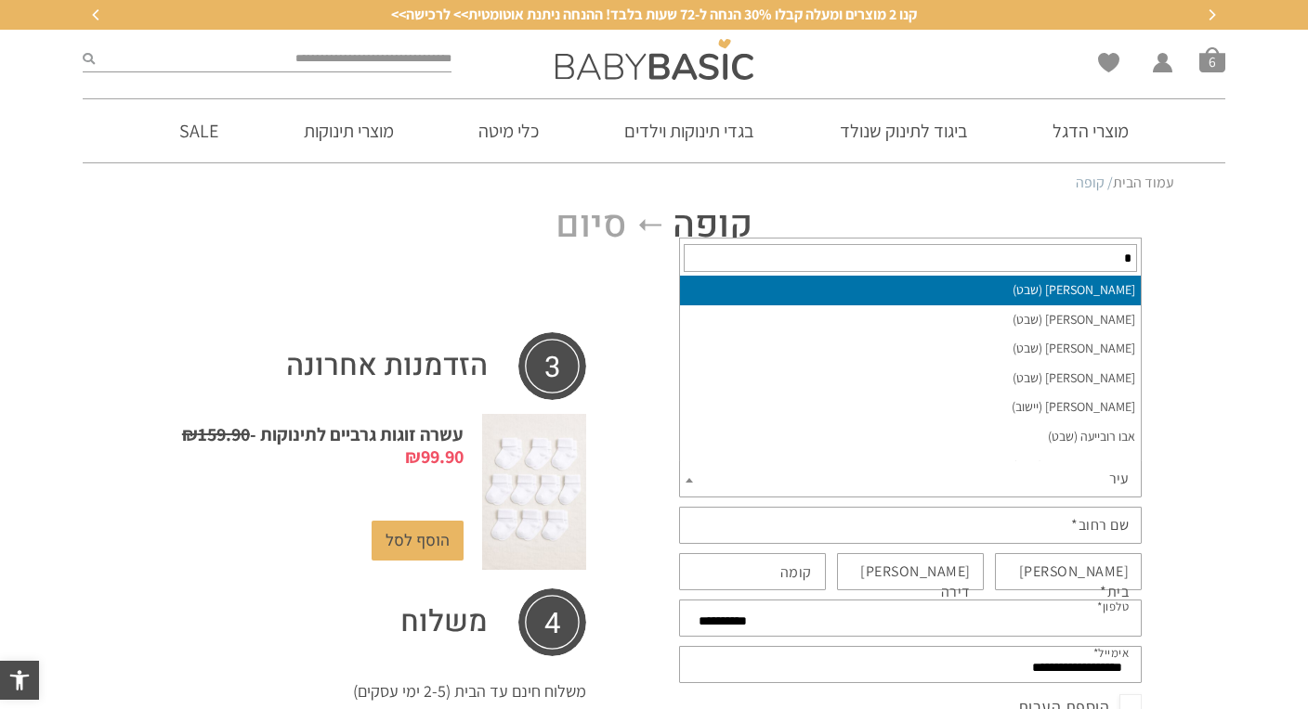
type input "*"
type input "*****"
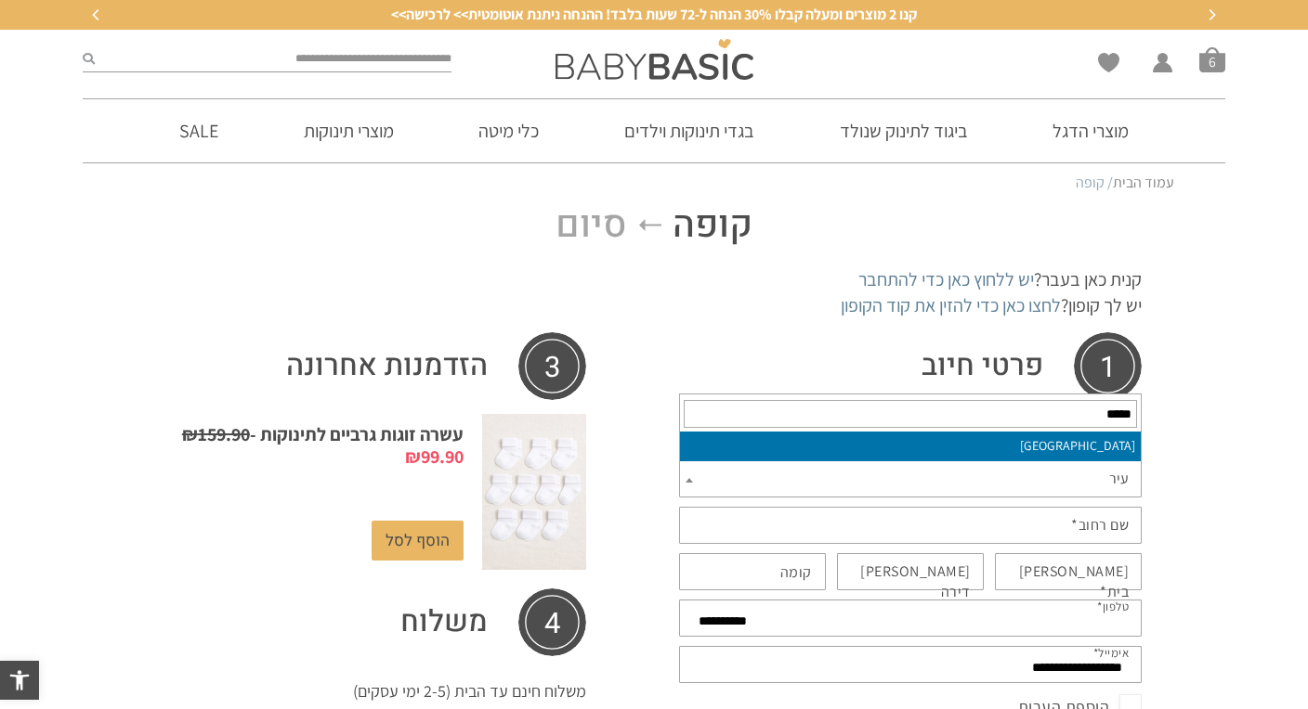
select select "******"
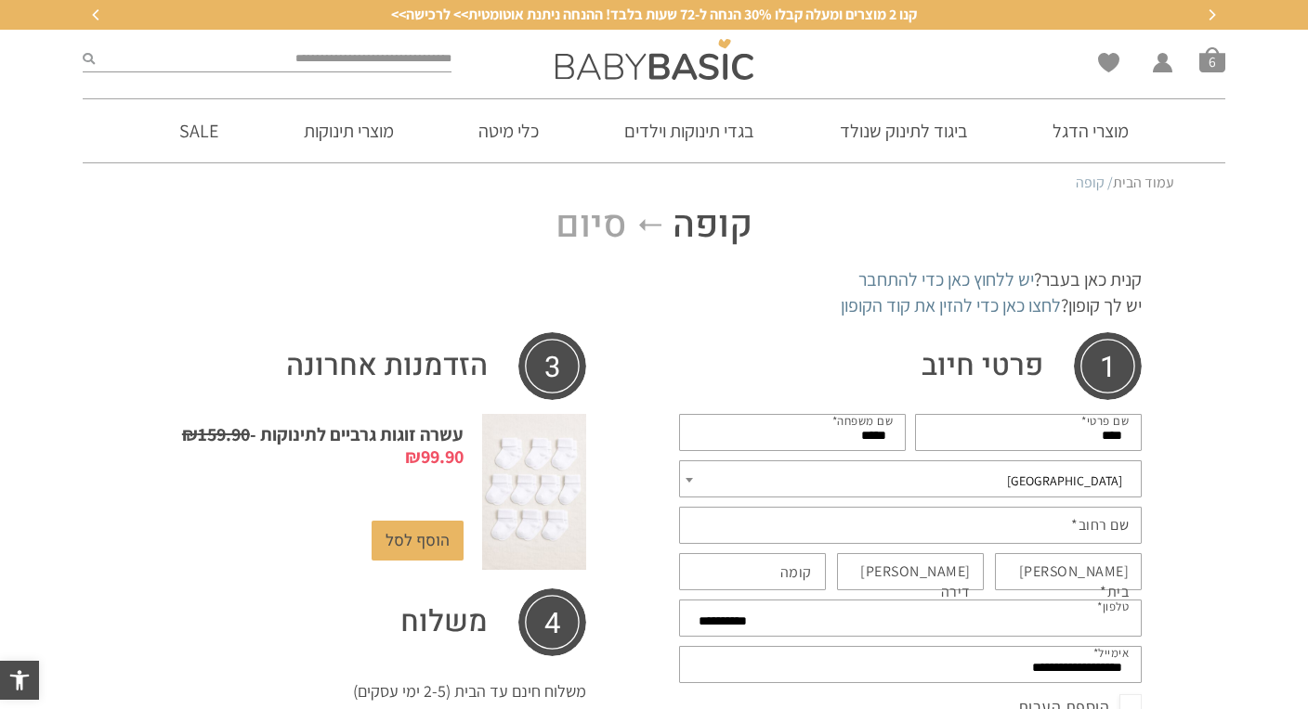
click at [1067, 526] on input "שם רחוב *" at bounding box center [910, 525] width 462 height 37
type input "********"
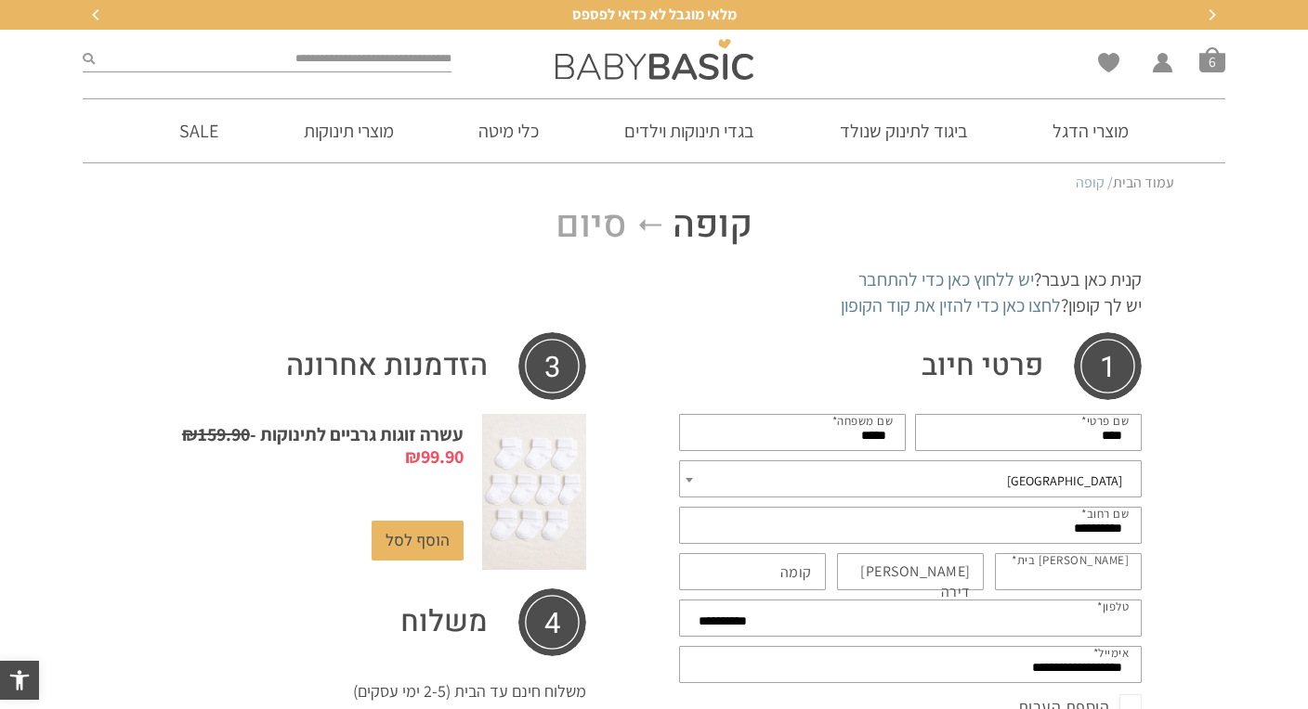
click at [1049, 571] on input "מס בית *" at bounding box center [1068, 571] width 147 height 37
type input "*"
click at [870, 572] on input "מס דירה (אופציונלי)" at bounding box center [910, 571] width 147 height 37
type input "**"
click at [752, 588] on input "קומה (אופציונלי)" at bounding box center [752, 571] width 147 height 37
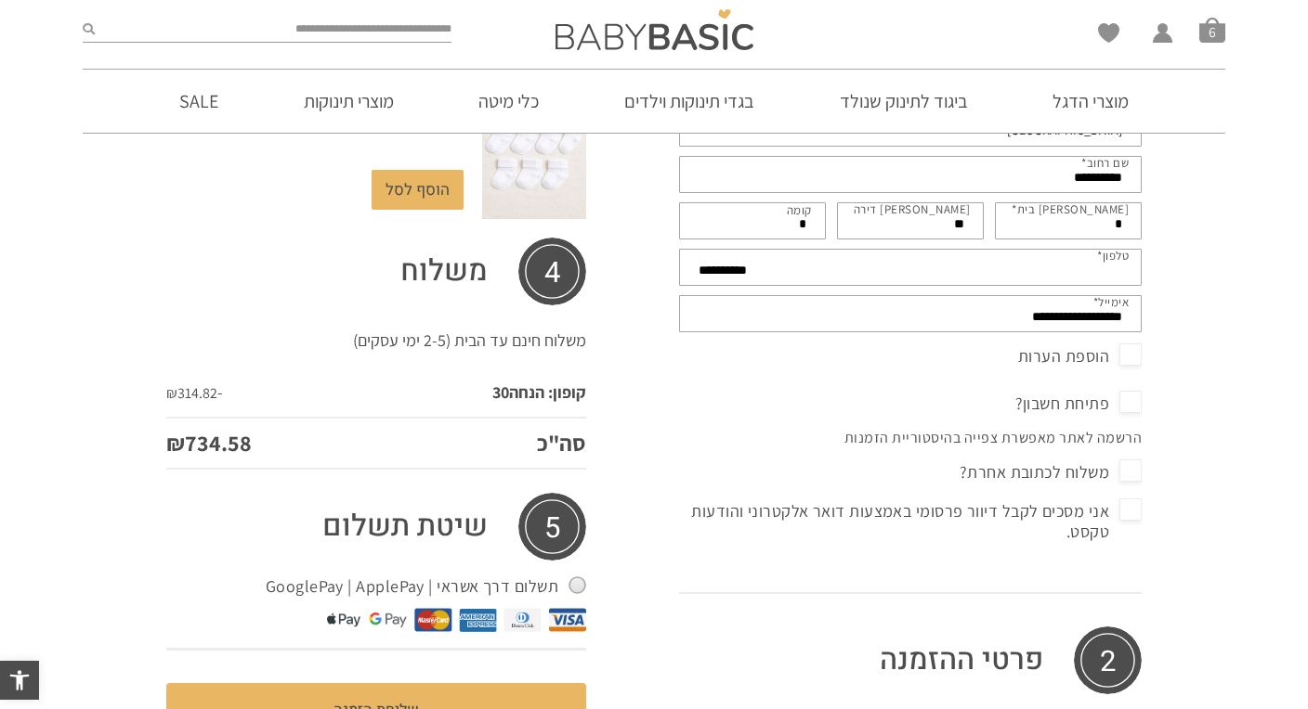
scroll to position [358, 0]
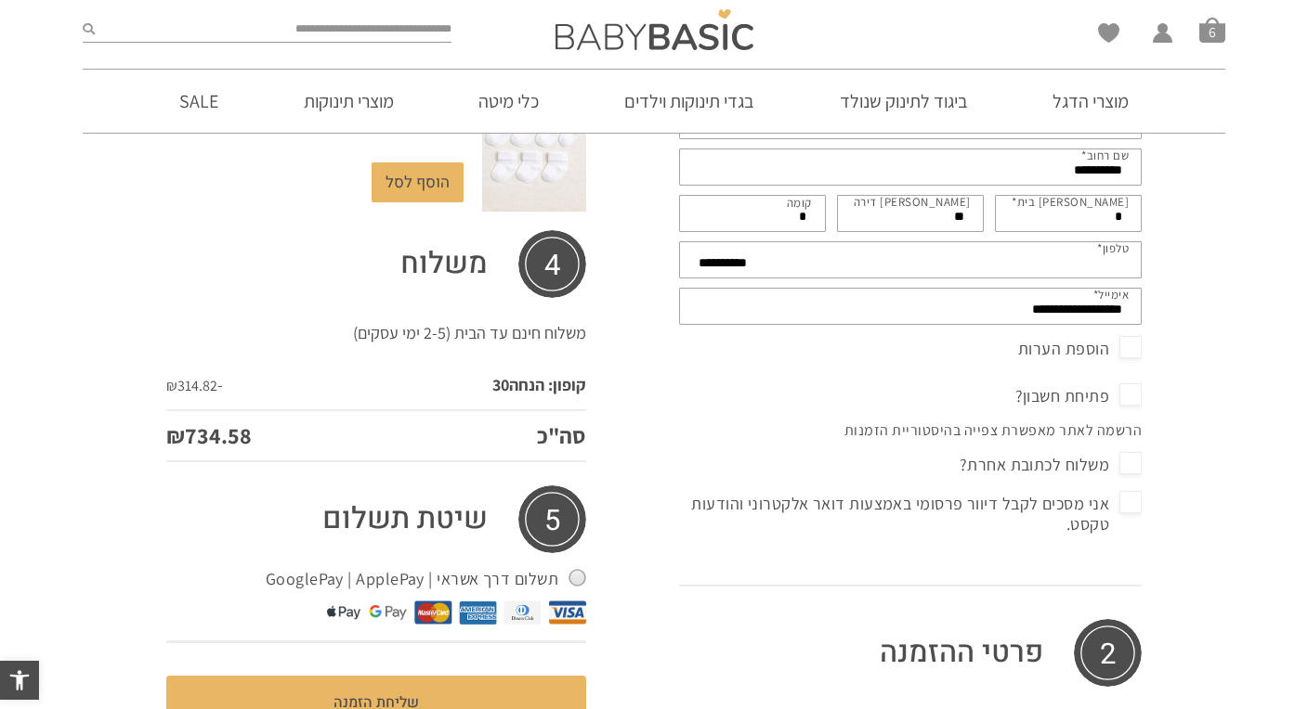
type input "*"
click at [1217, 375] on div "**********" at bounding box center [654, 624] width 1308 height 1558
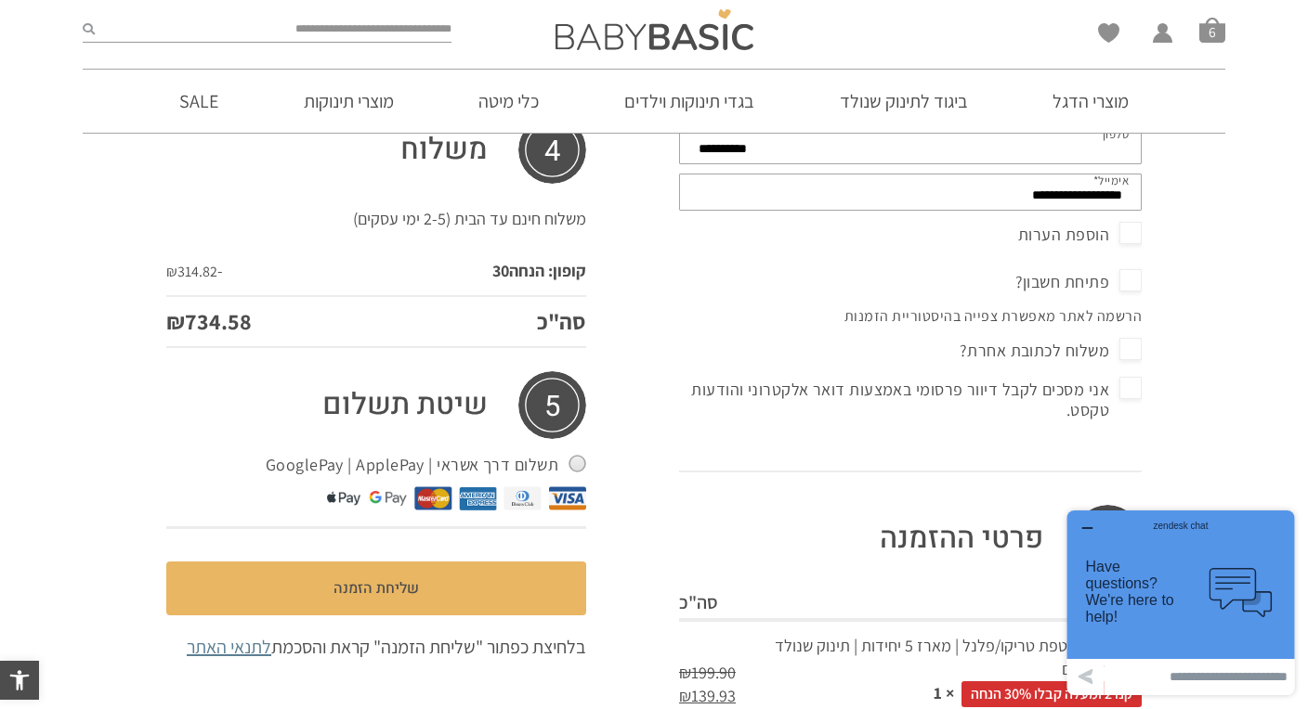
scroll to position [433, 0]
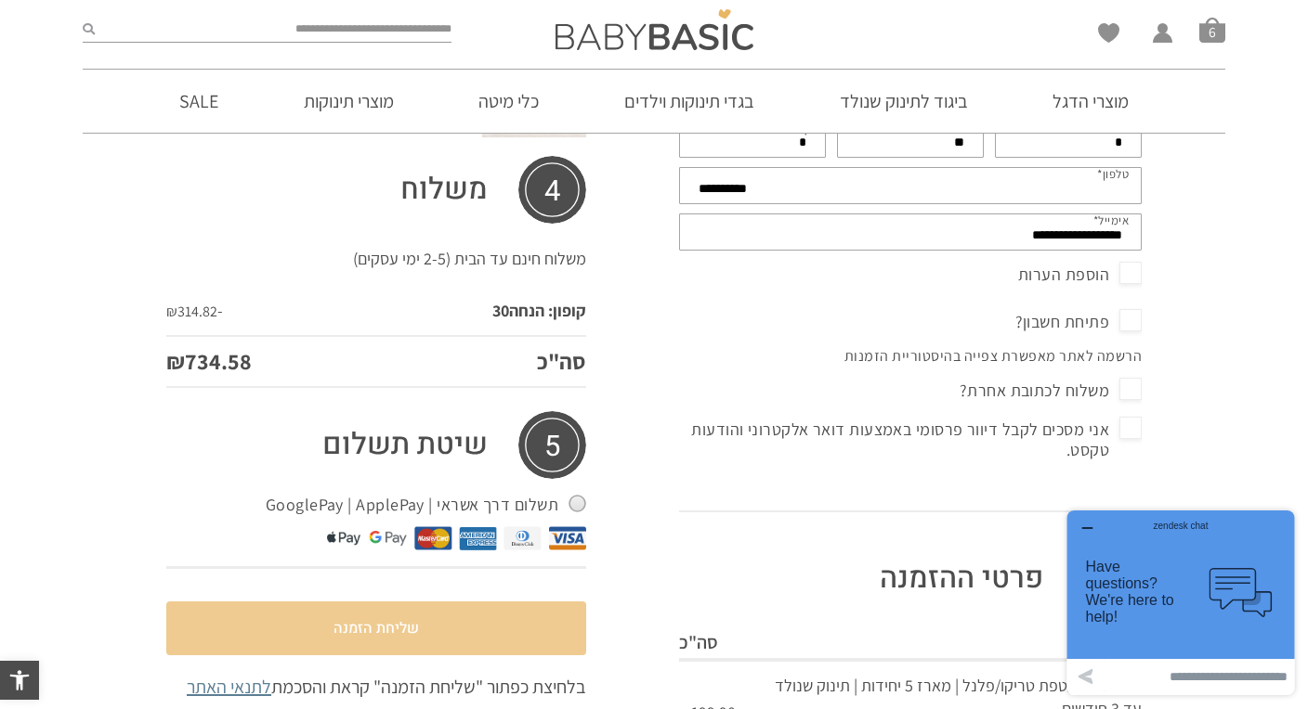
click at [399, 628] on button "שליחת הזמנה" at bounding box center [376, 629] width 420 height 54
